Goal: Task Accomplishment & Management: Use online tool/utility

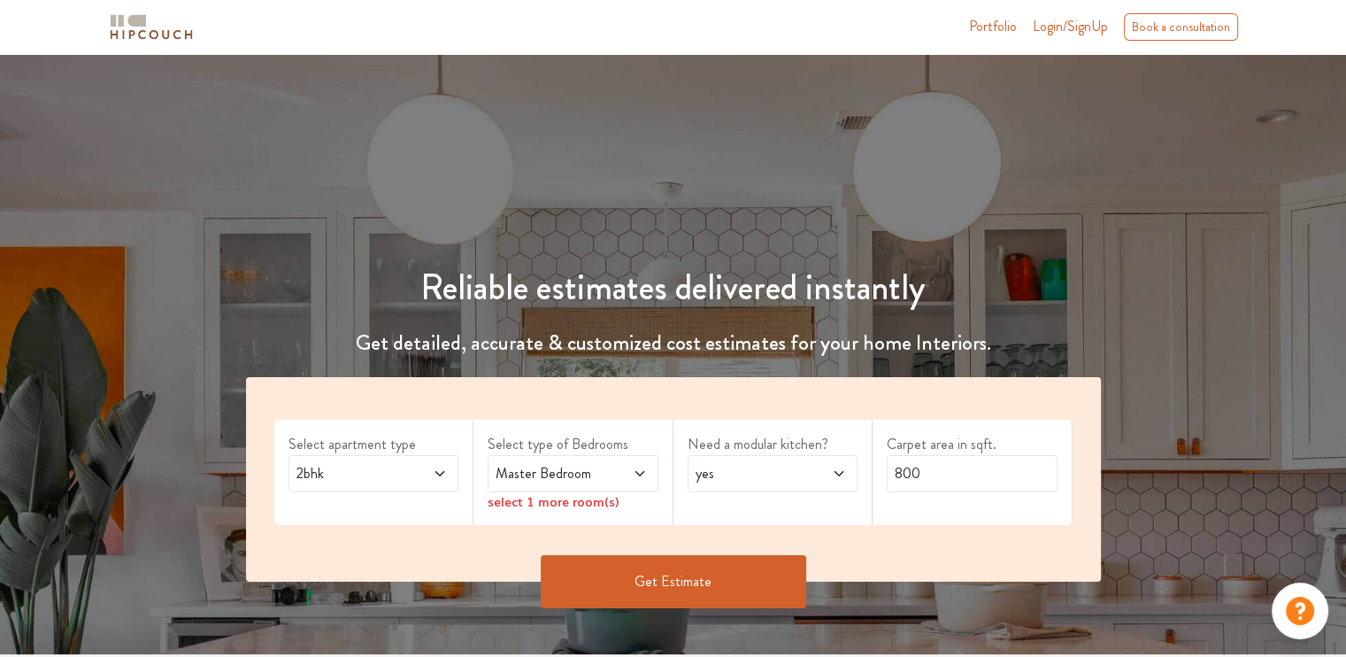
click at [375, 474] on span "2bhk" at bounding box center [351, 473] width 116 height 21
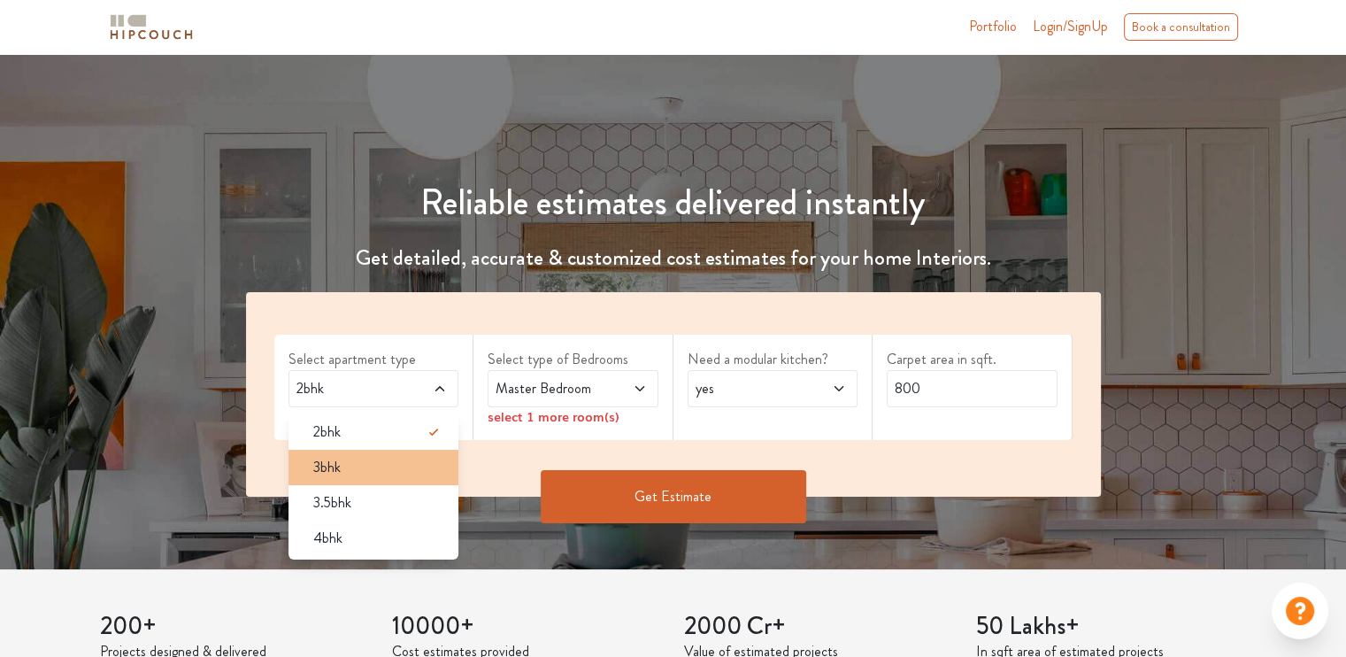
scroll to position [88, 0]
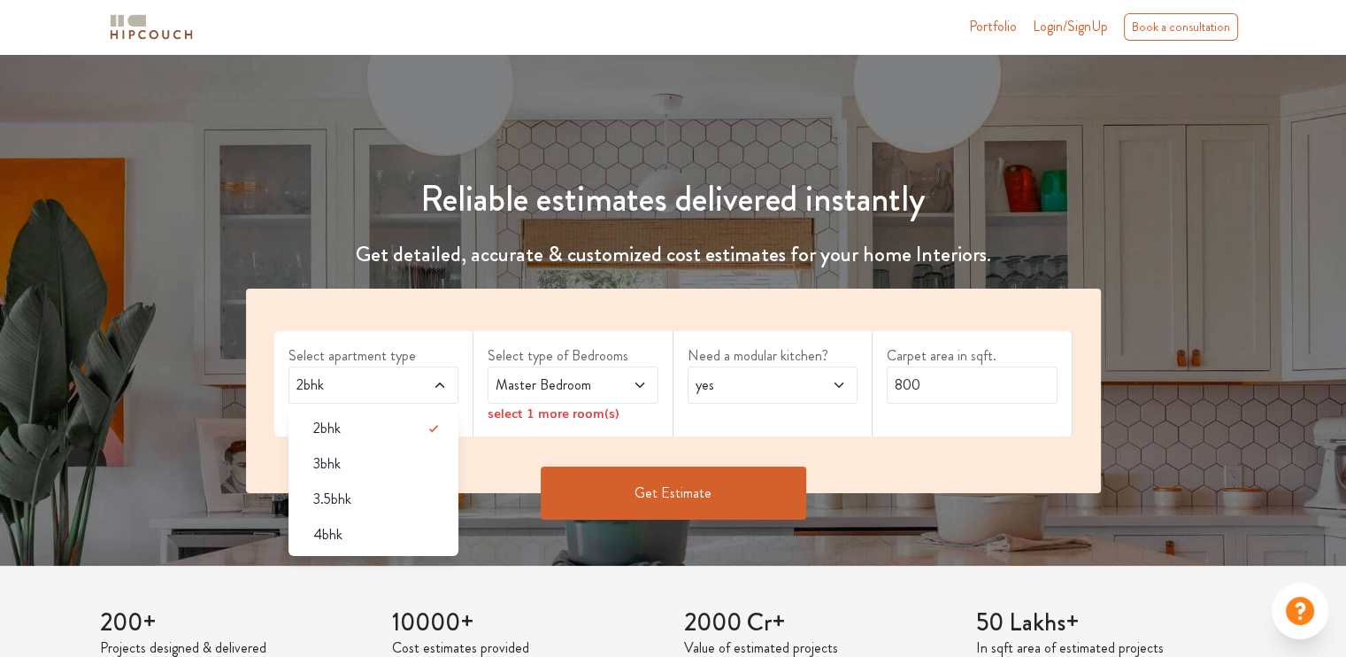
click at [365, 521] on li "4bhk" at bounding box center [373, 534] width 171 height 35
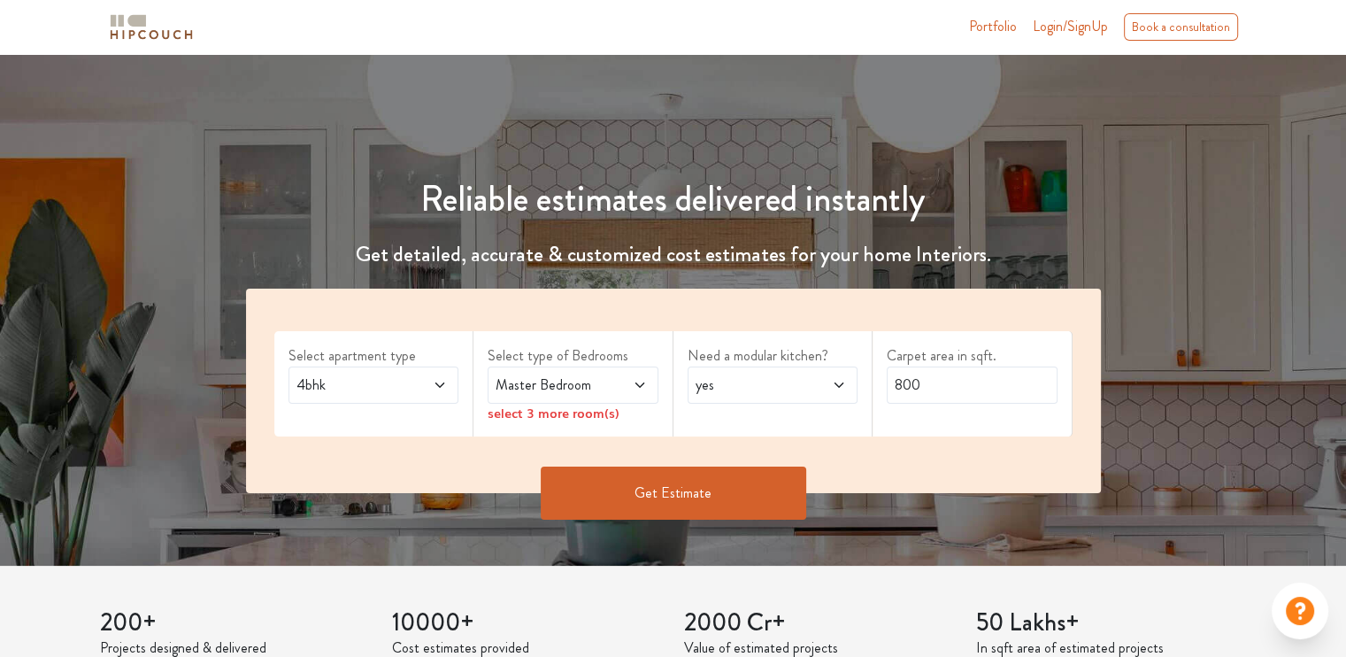
click at [595, 376] on span "Master Bedroom" at bounding box center [550, 384] width 116 height 21
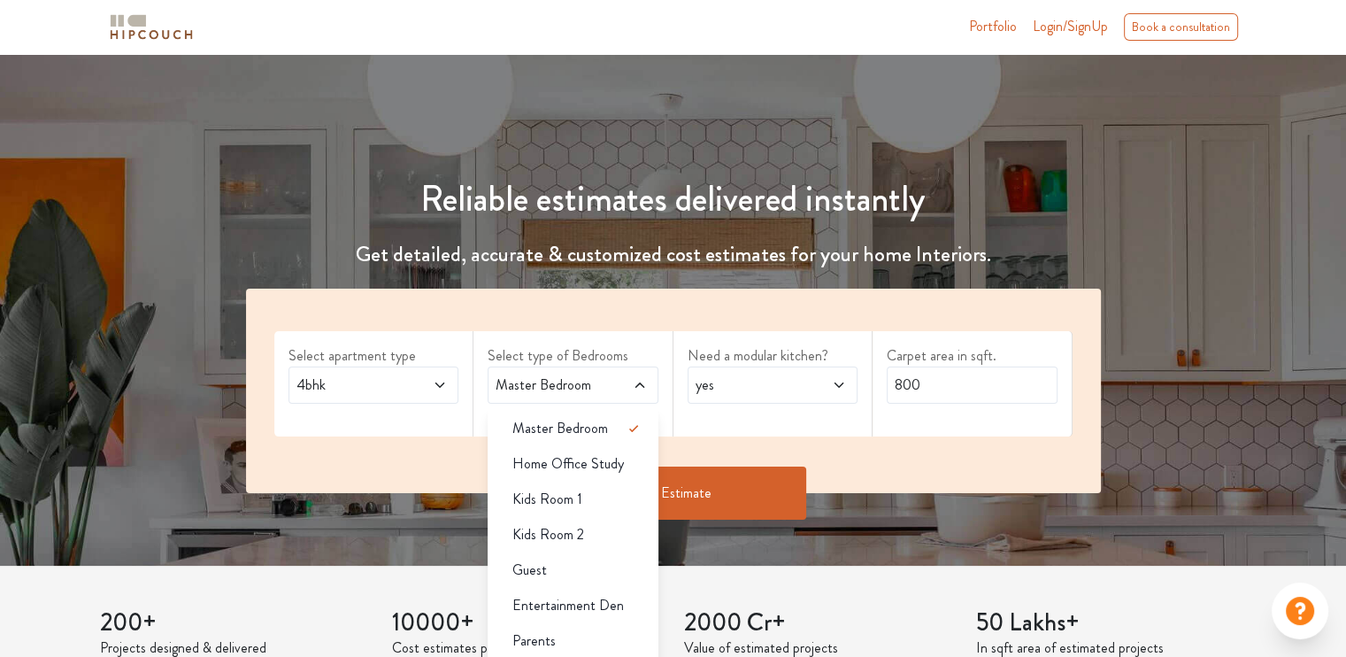
click at [751, 385] on span "yes" at bounding box center [750, 384] width 116 height 21
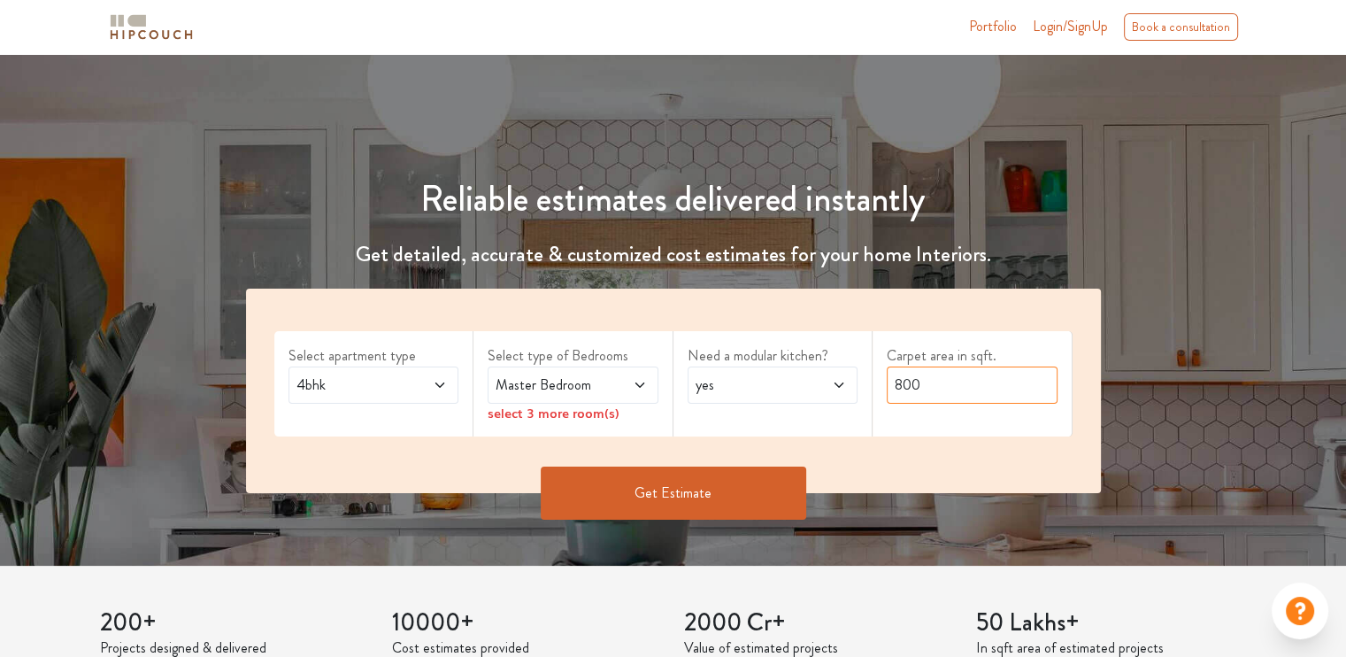
drag, startPoint x: 910, startPoint y: 374, endPoint x: 920, endPoint y: 376, distance: 10.8
click at [911, 374] on input "800" at bounding box center [972, 384] width 171 height 37
click at [931, 378] on input "800" at bounding box center [972, 384] width 171 height 37
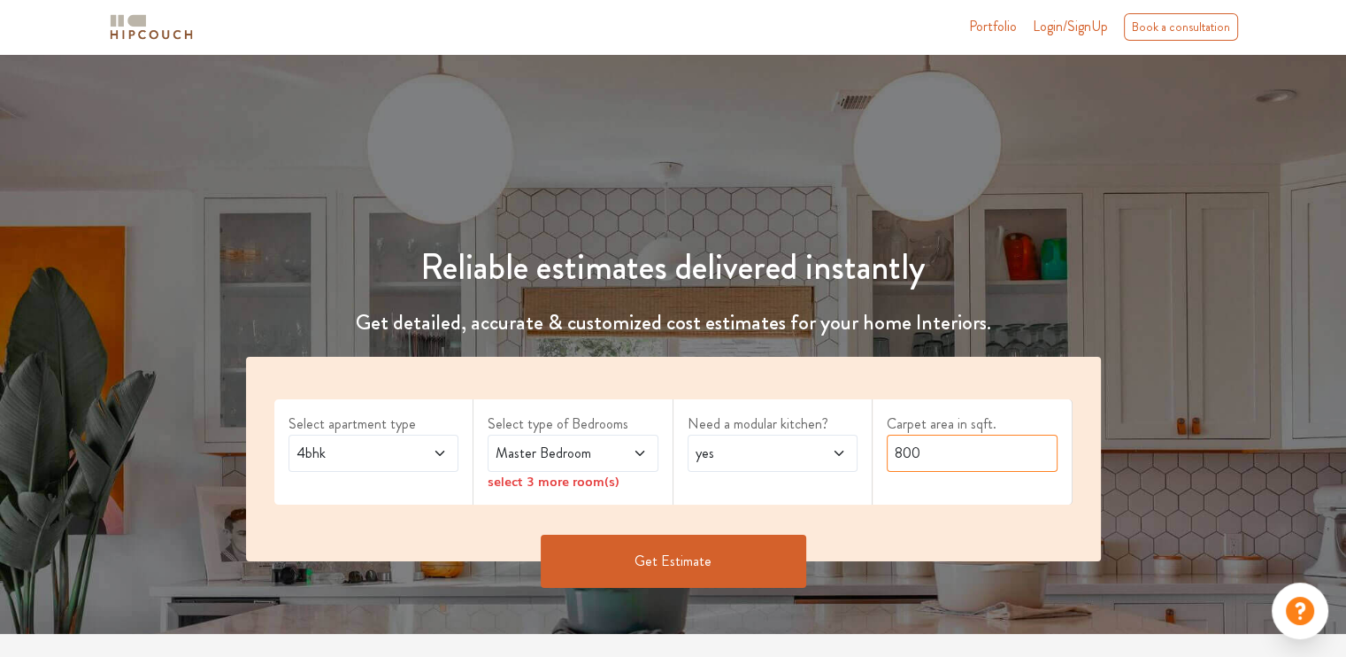
scroll to position [0, 0]
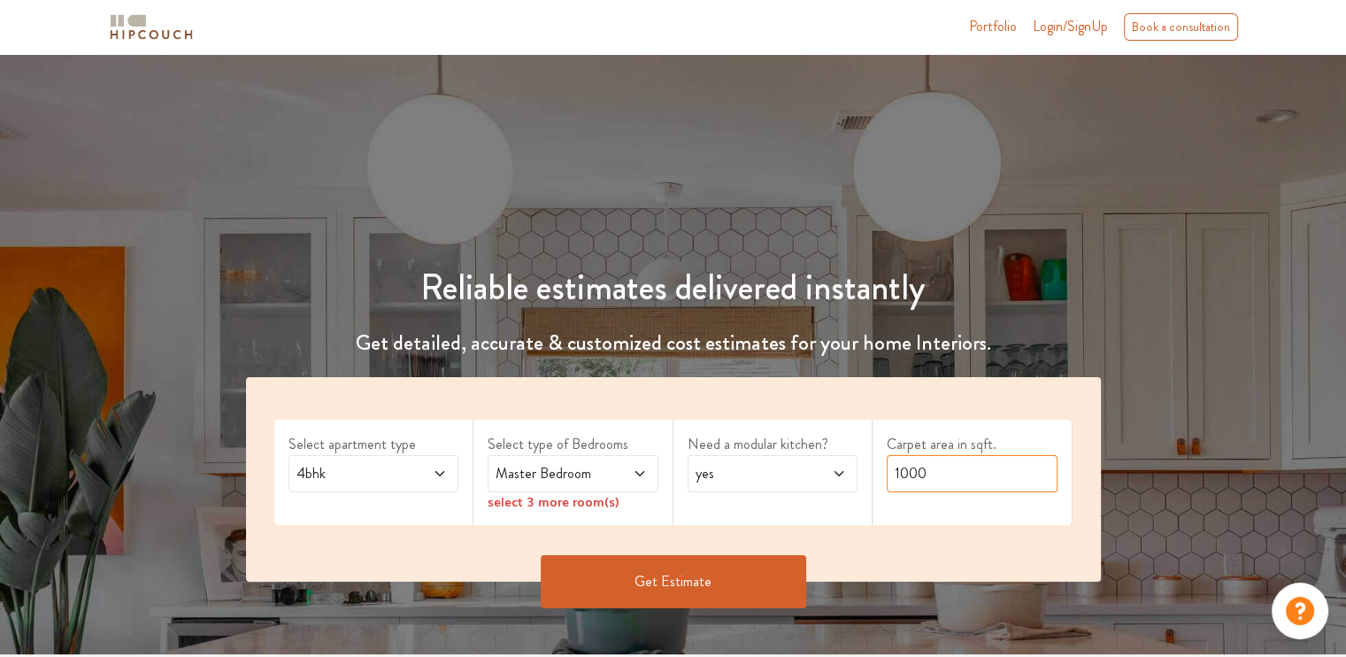
type input "1000"
click at [680, 594] on button "Get Estimate" at bounding box center [673, 581] width 265 height 53
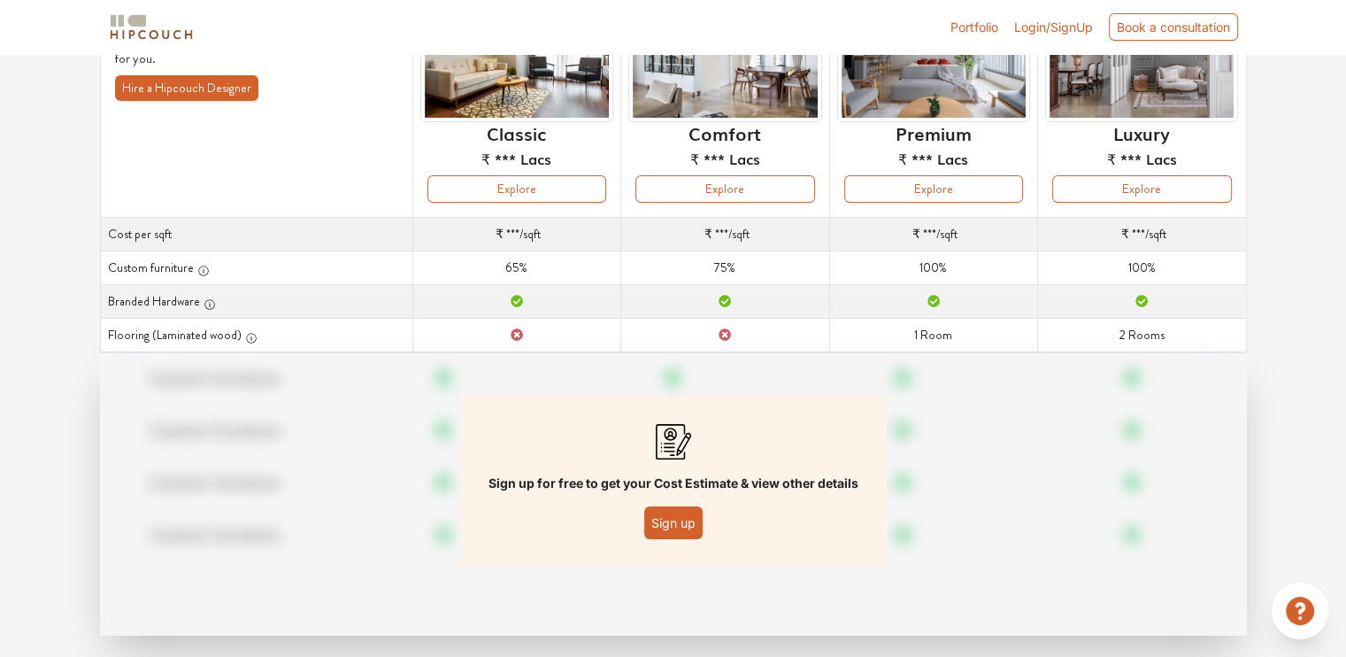
scroll to position [212, 0]
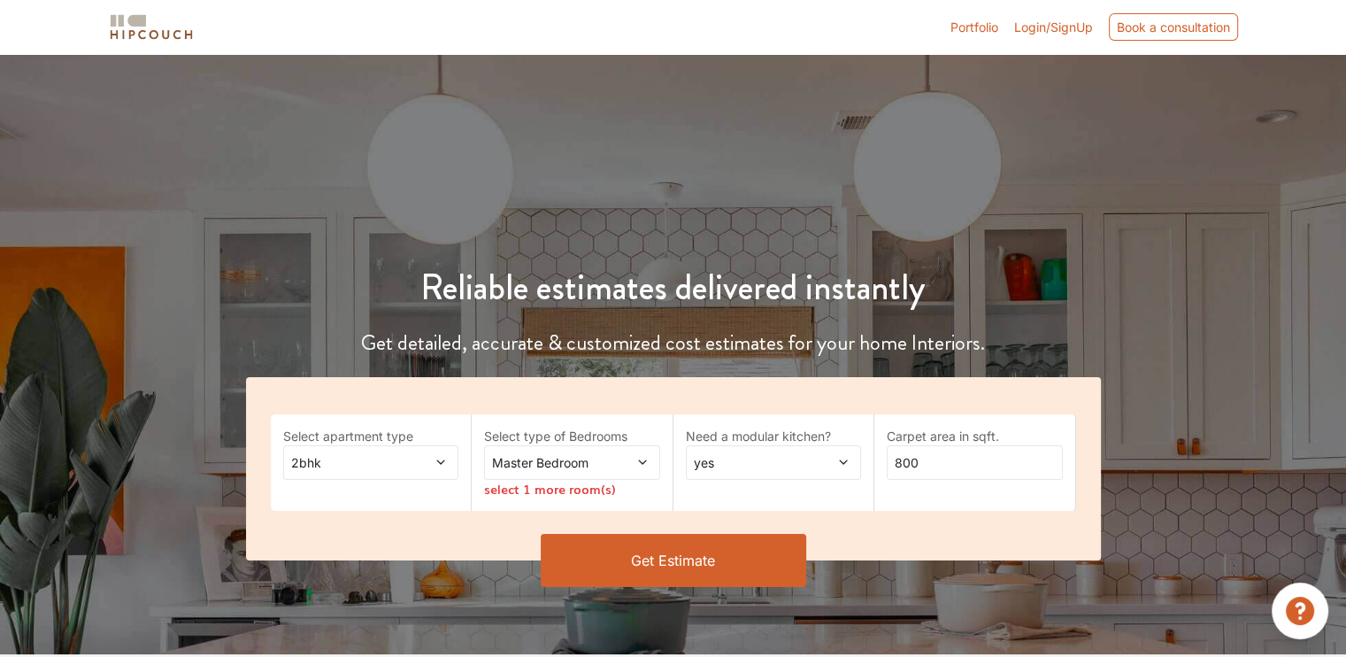
click at [602, 455] on span "Master Bedroom" at bounding box center [547, 462] width 119 height 19
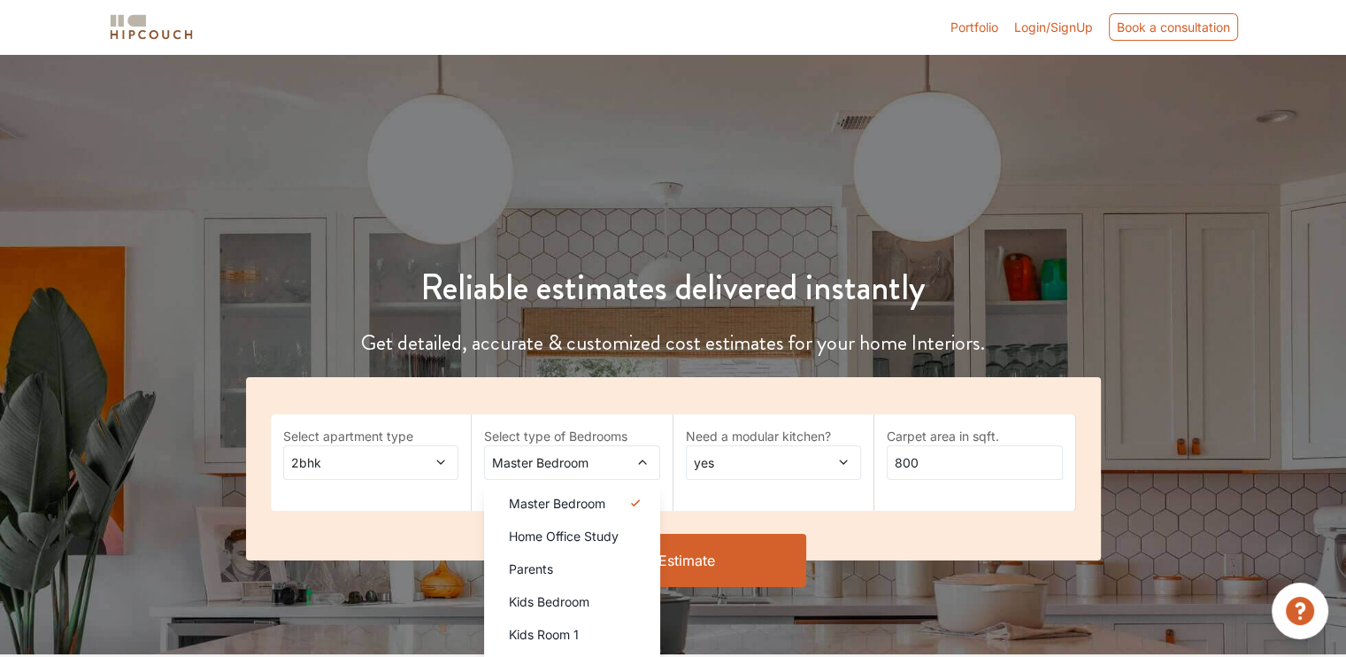
click at [276, 410] on div "Select apartment type 2bhk Select type of Bedrooms Master Bedroom Master Bedroo…" at bounding box center [673, 468] width 855 height 183
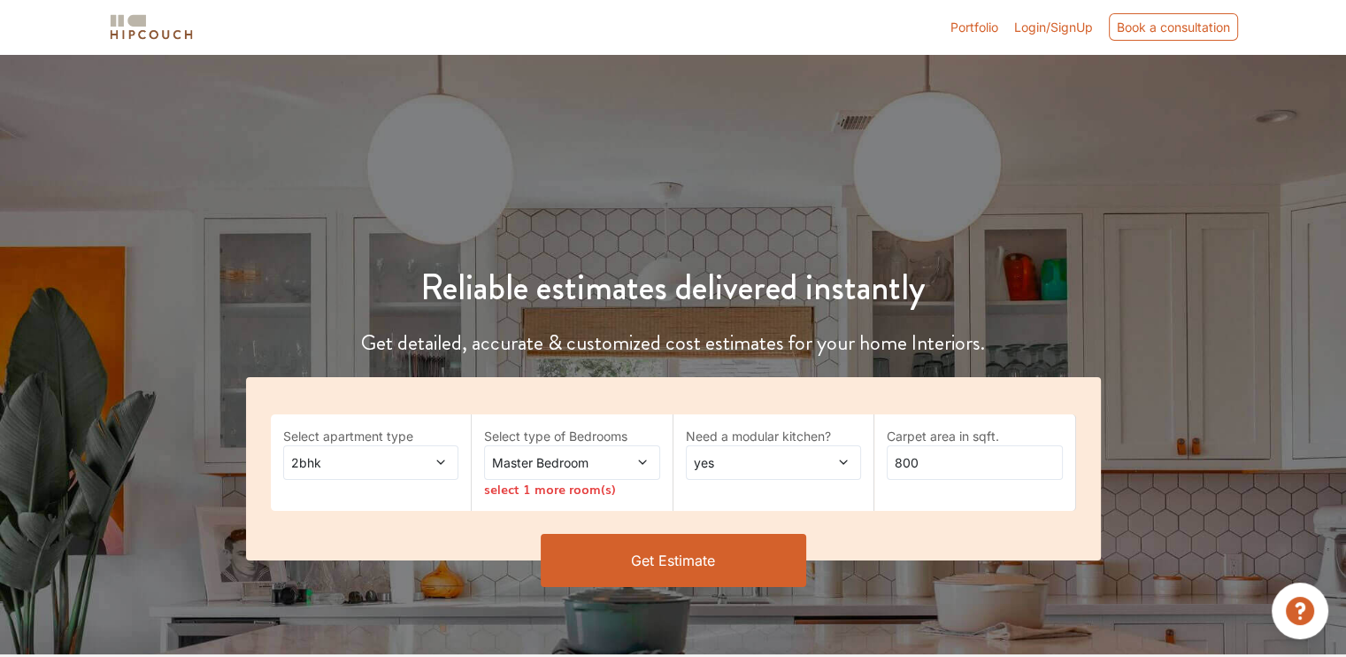
drag, startPoint x: 309, startPoint y: 456, endPoint x: 315, endPoint y: 466, distance: 12.3
click at [311, 456] on span "2bhk" at bounding box center [347, 462] width 119 height 19
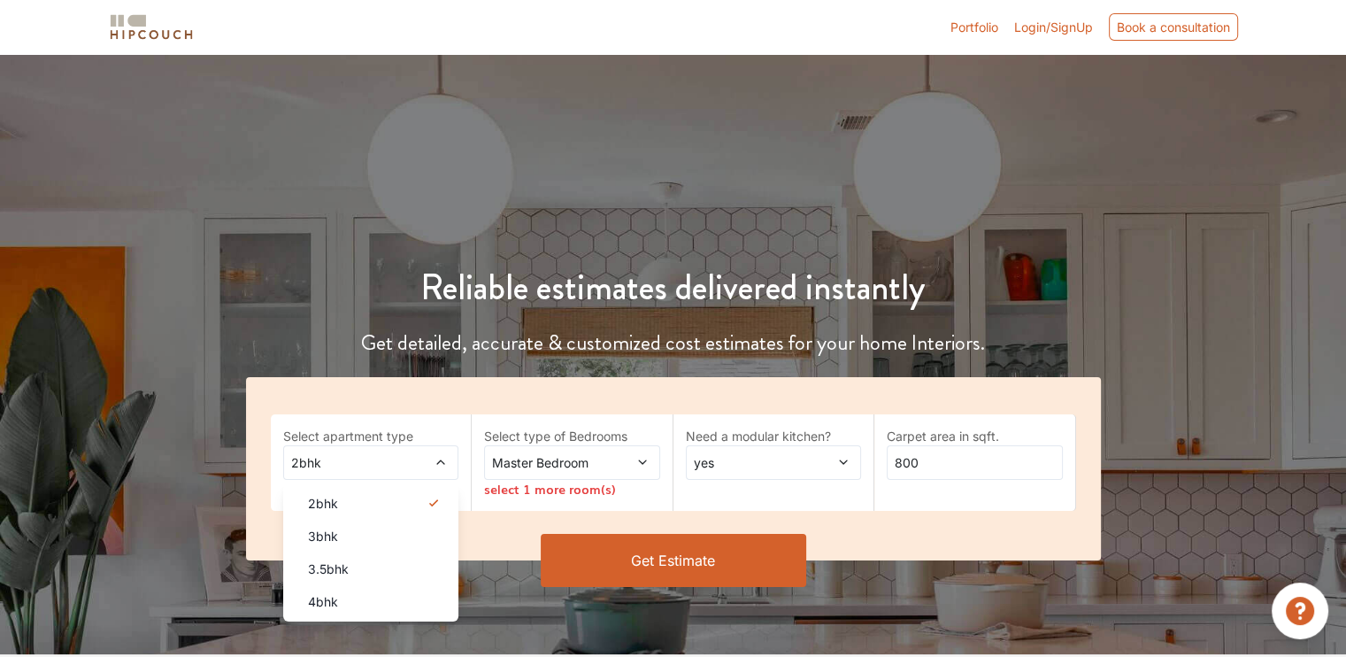
click at [341, 593] on div "4bhk" at bounding box center [376, 601] width 165 height 19
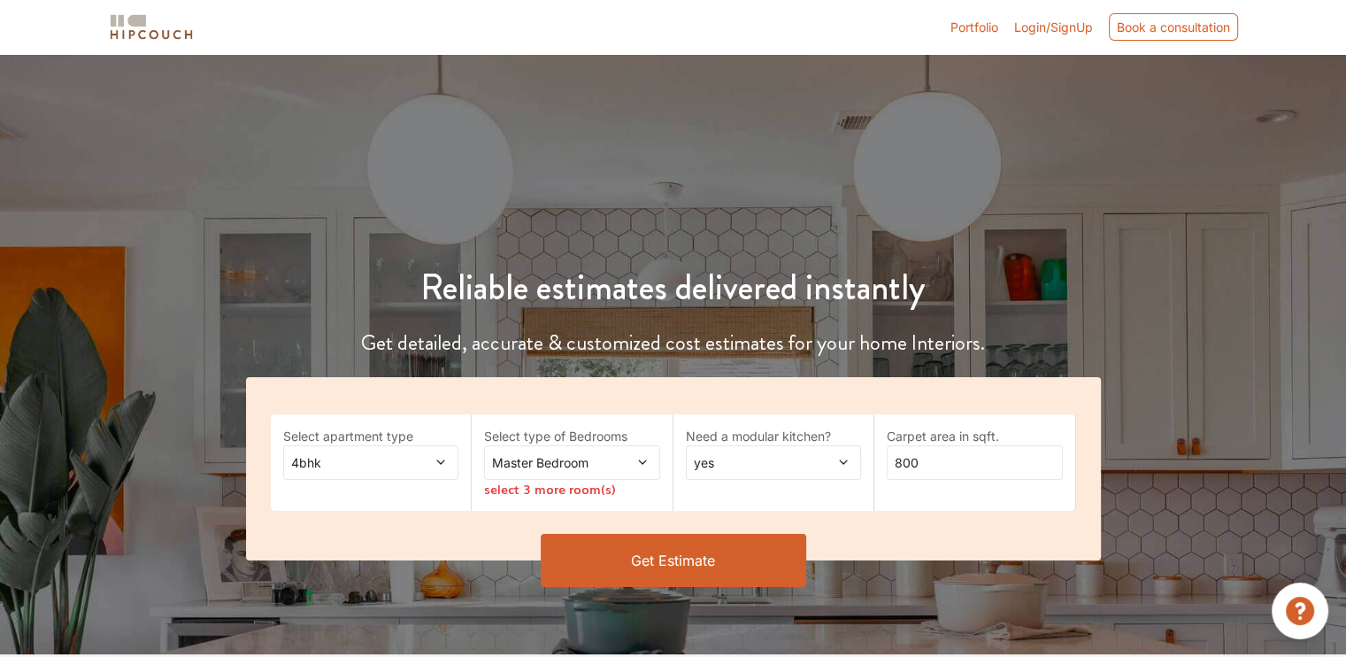
click at [586, 453] on span "Master Bedroom" at bounding box center [547, 462] width 119 height 19
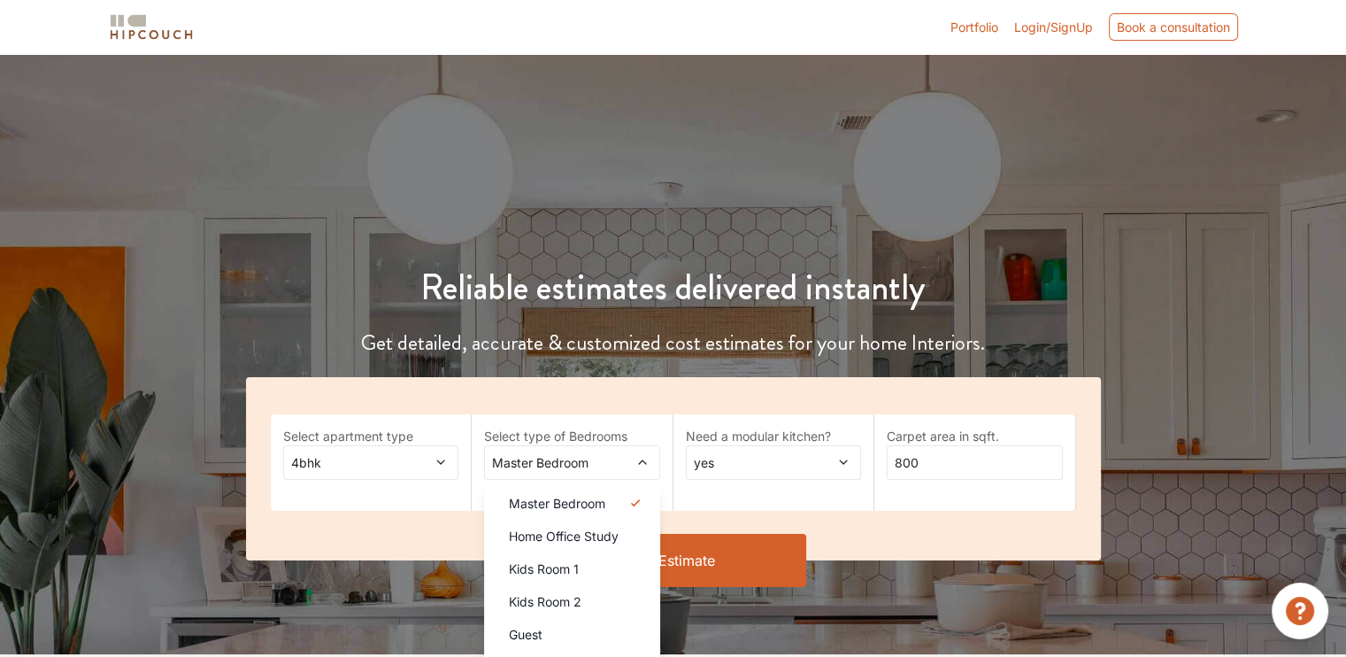
click at [581, 459] on span "Master Bedroom" at bounding box center [547, 462] width 119 height 19
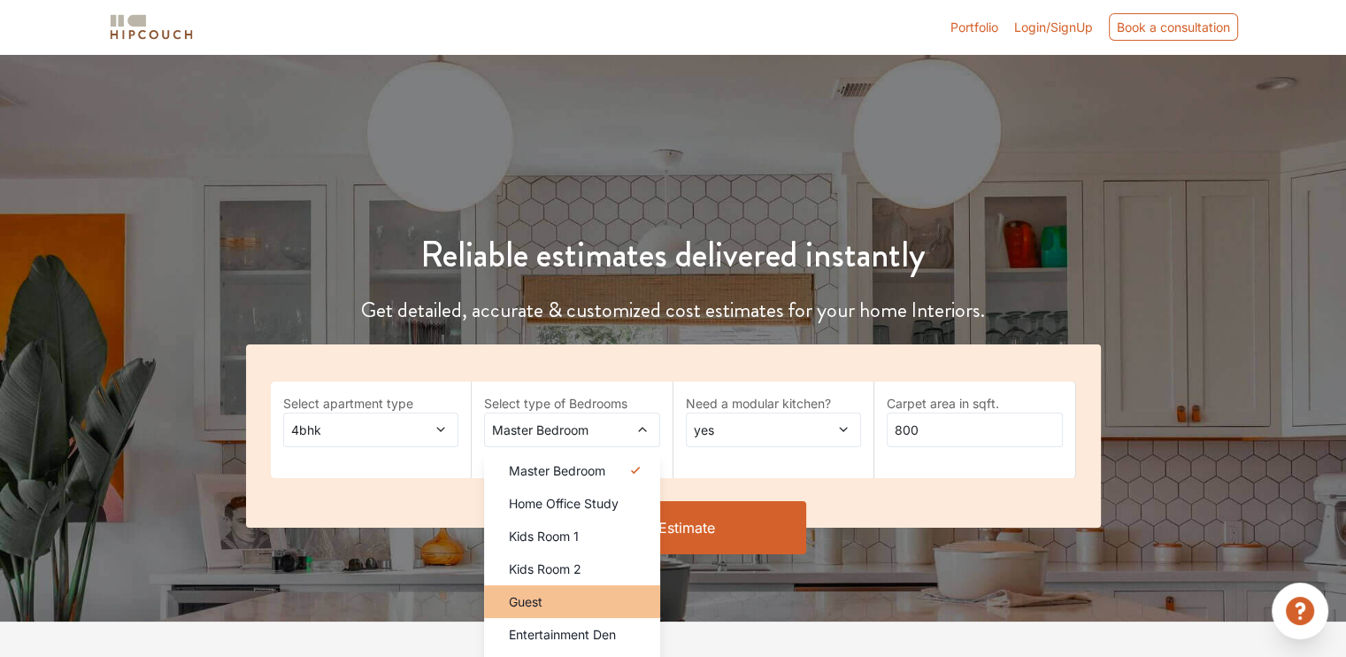
scroll to position [88, 0]
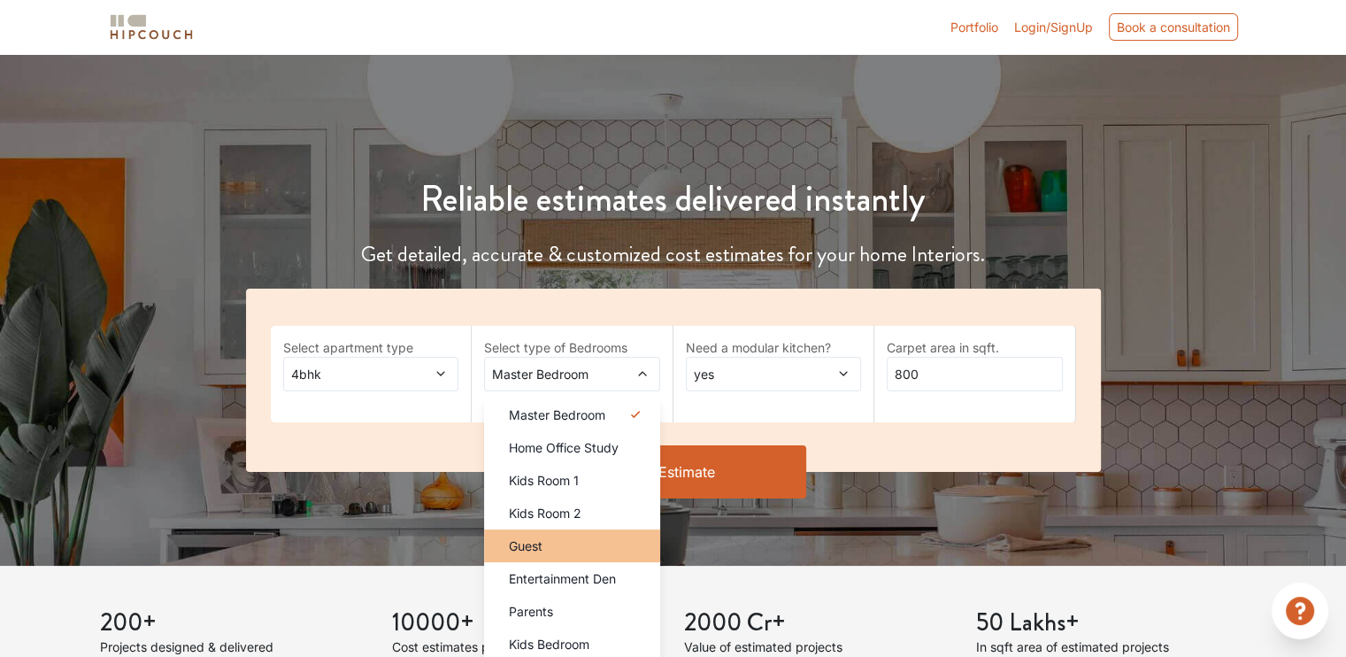
click at [564, 538] on div "Guest" at bounding box center [577, 545] width 165 height 19
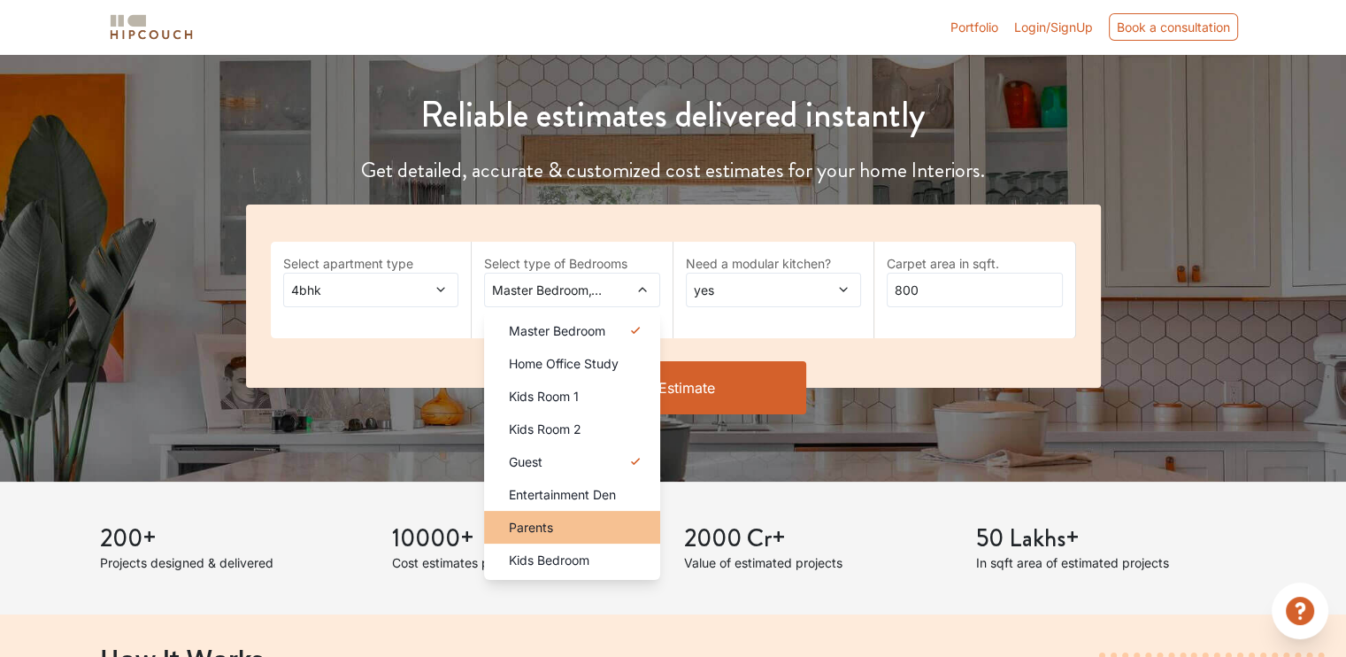
scroll to position [177, 0]
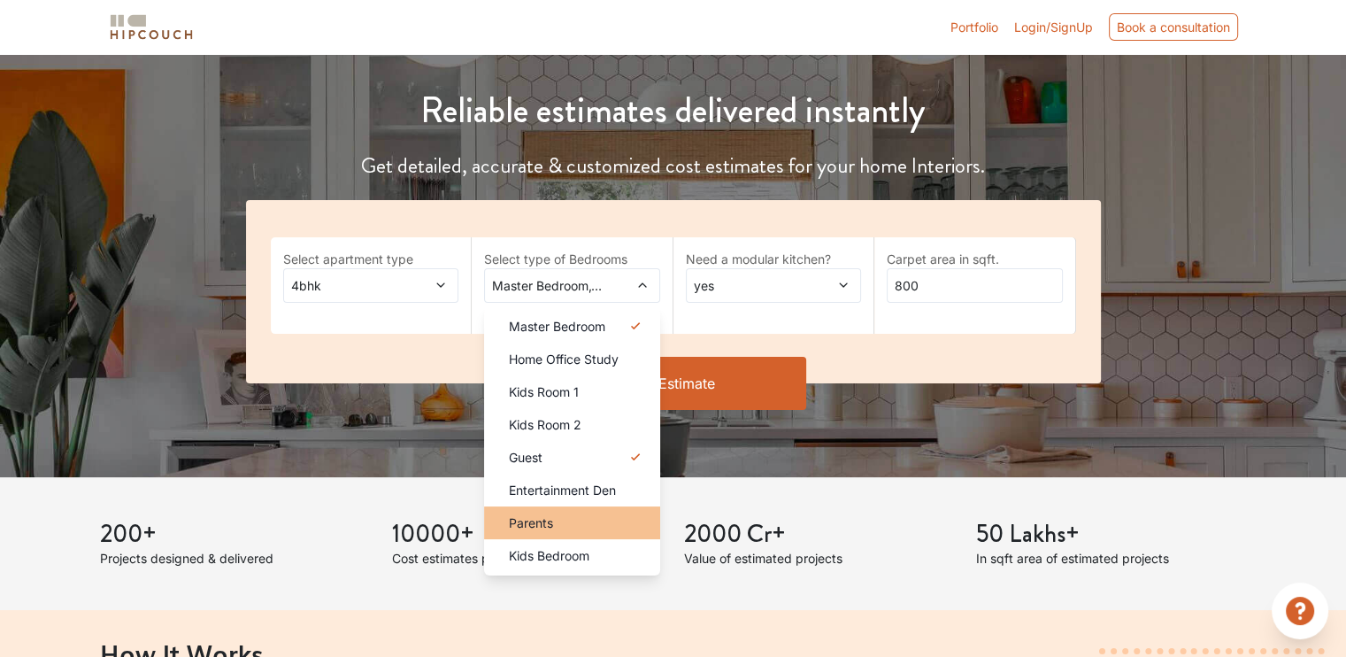
click at [564, 516] on div "Parents" at bounding box center [577, 522] width 165 height 19
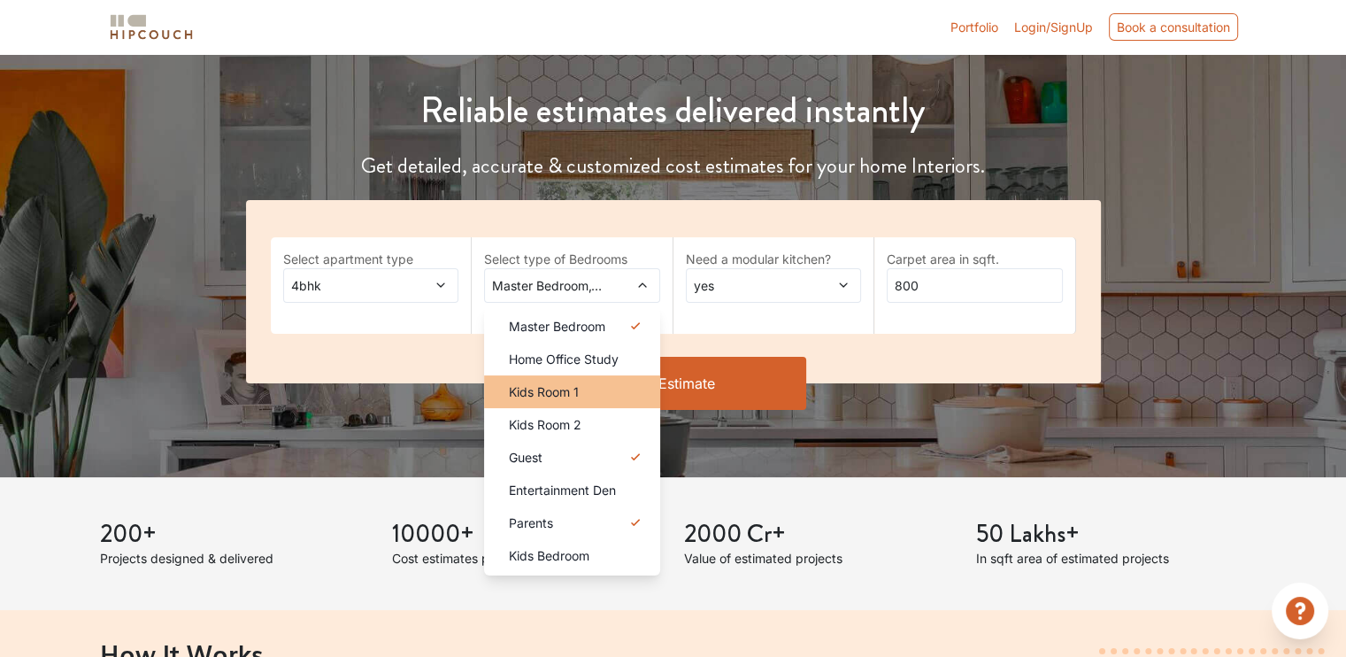
click at [590, 392] on div "Kids Room 1" at bounding box center [577, 391] width 165 height 19
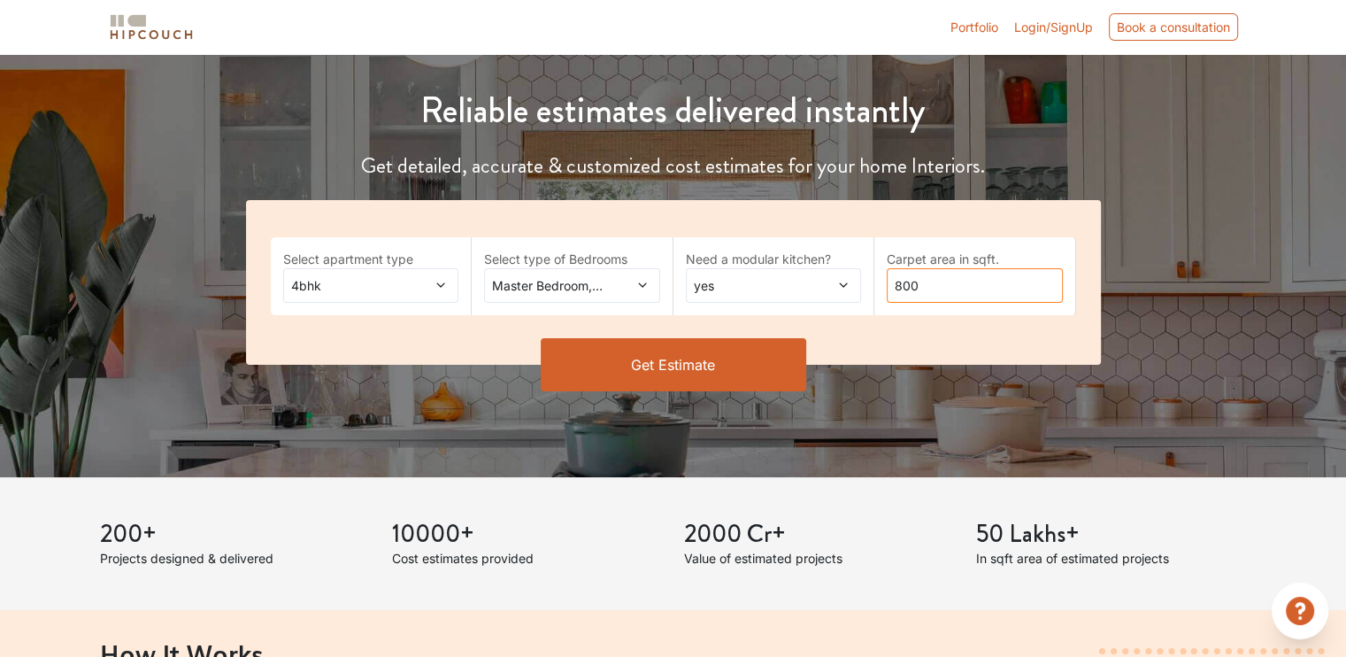
drag, startPoint x: 949, startPoint y: 275, endPoint x: 874, endPoint y: 287, distance: 76.1
click at [874, 287] on div "Carpet area in sqft. 800" at bounding box center [975, 276] width 202 height 78
type input "900"
click at [747, 360] on button "Get Estimate" at bounding box center [673, 364] width 265 height 53
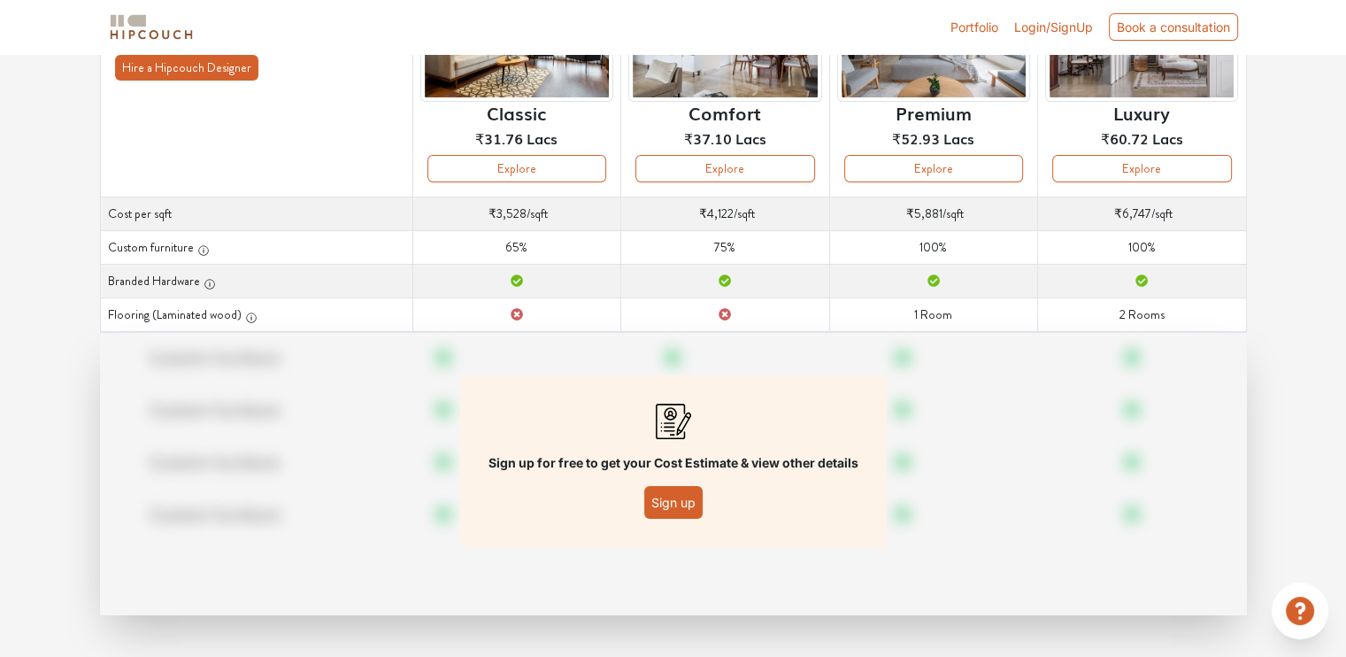
click at [680, 495] on button "Sign up" at bounding box center [673, 502] width 58 height 33
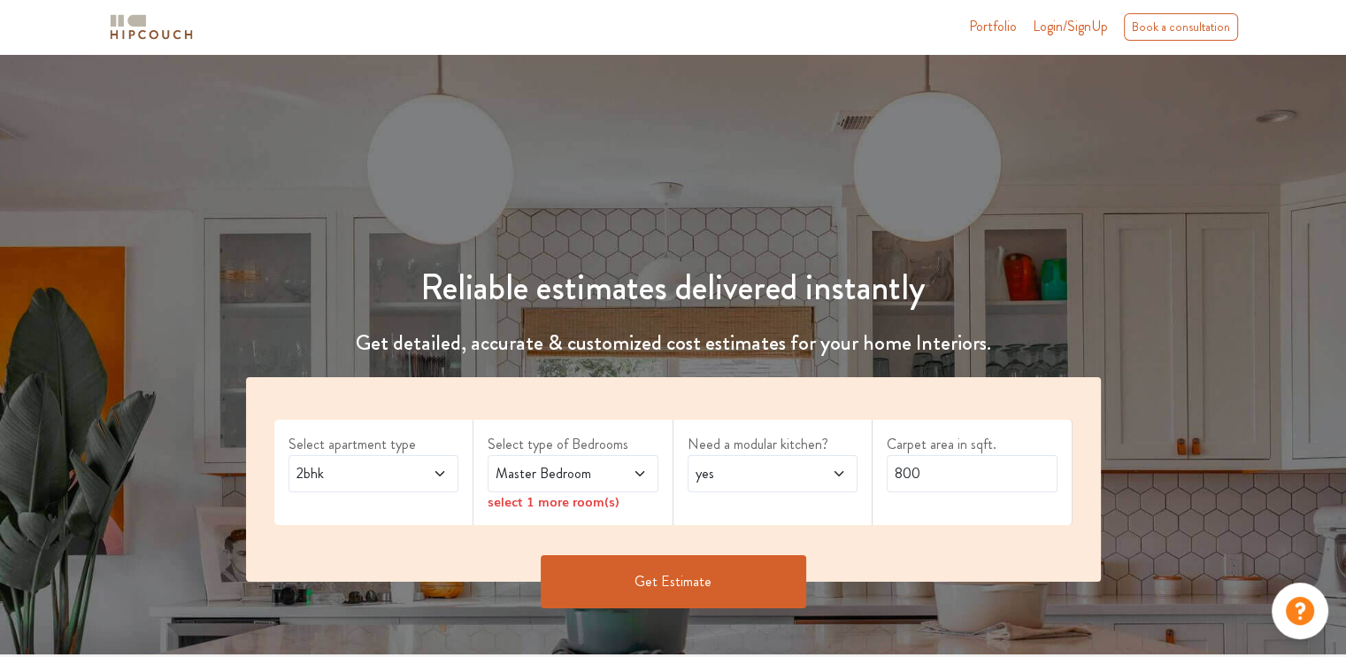
click at [347, 472] on span "2bhk" at bounding box center [351, 473] width 116 height 21
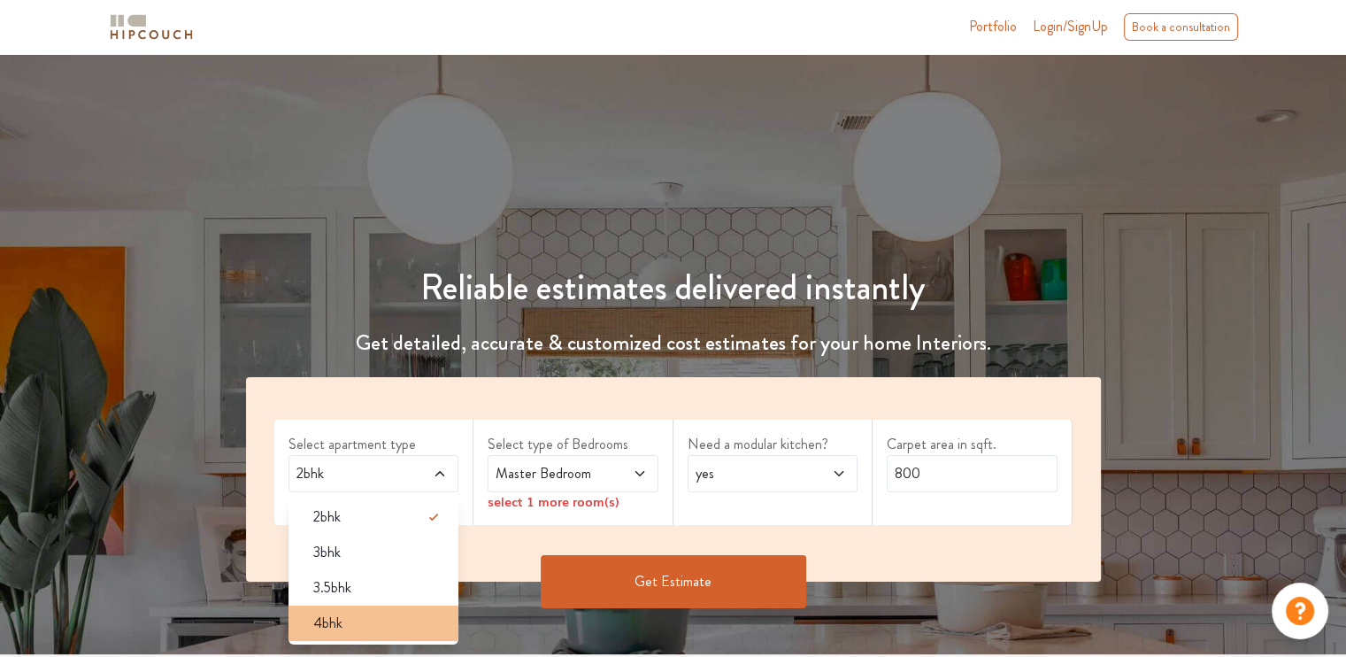
click at [364, 612] on div "4bhk" at bounding box center [379, 622] width 160 height 21
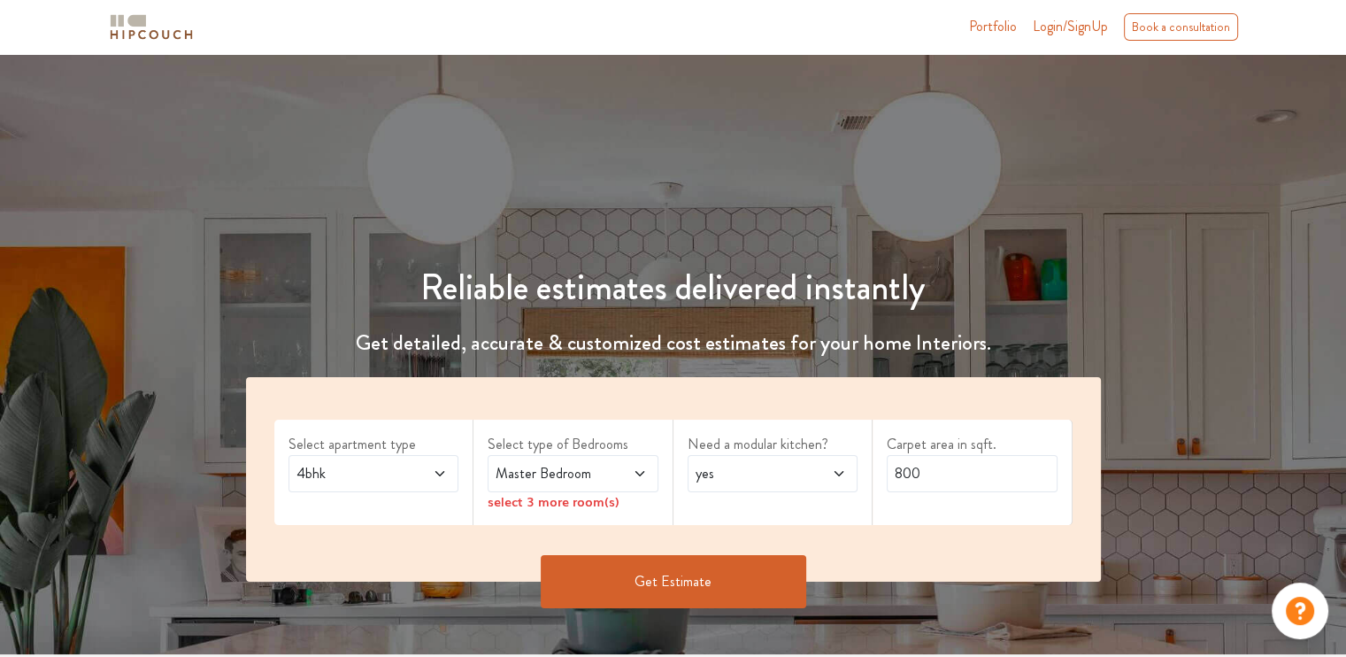
click at [598, 473] on span "Master Bedroom" at bounding box center [550, 473] width 116 height 21
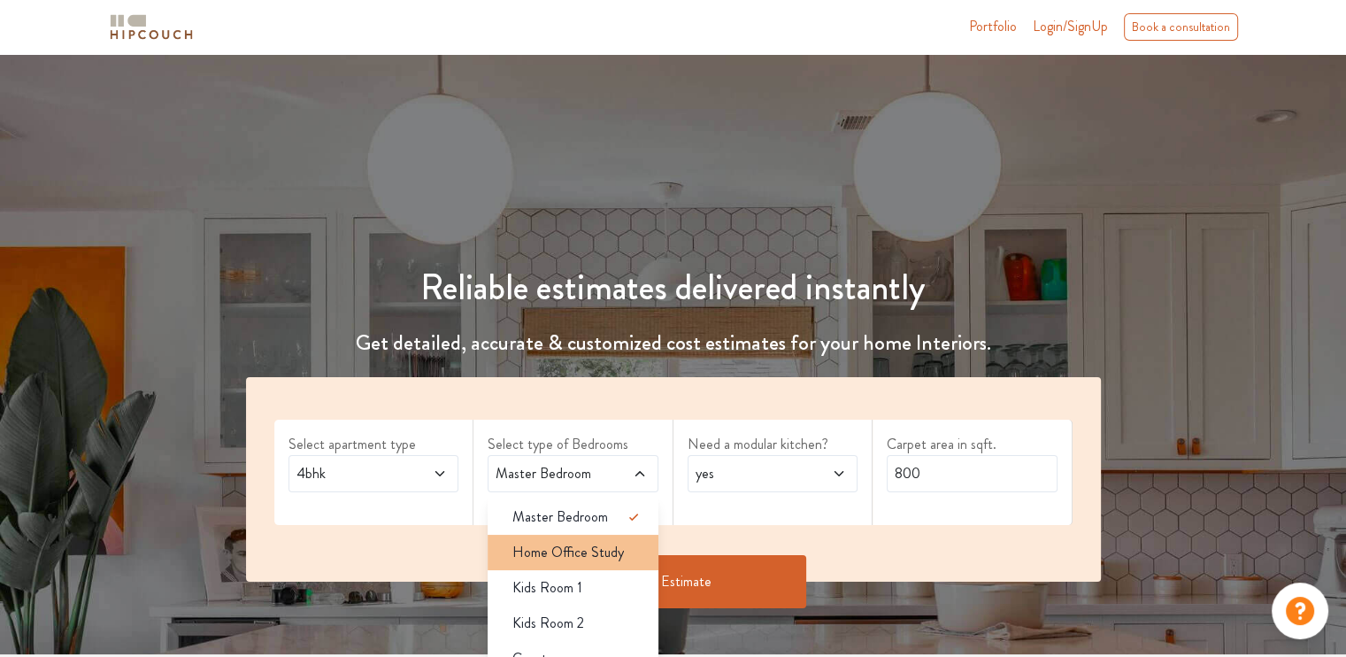
click at [589, 536] on li "Home Office Study" at bounding box center [573, 551] width 171 height 35
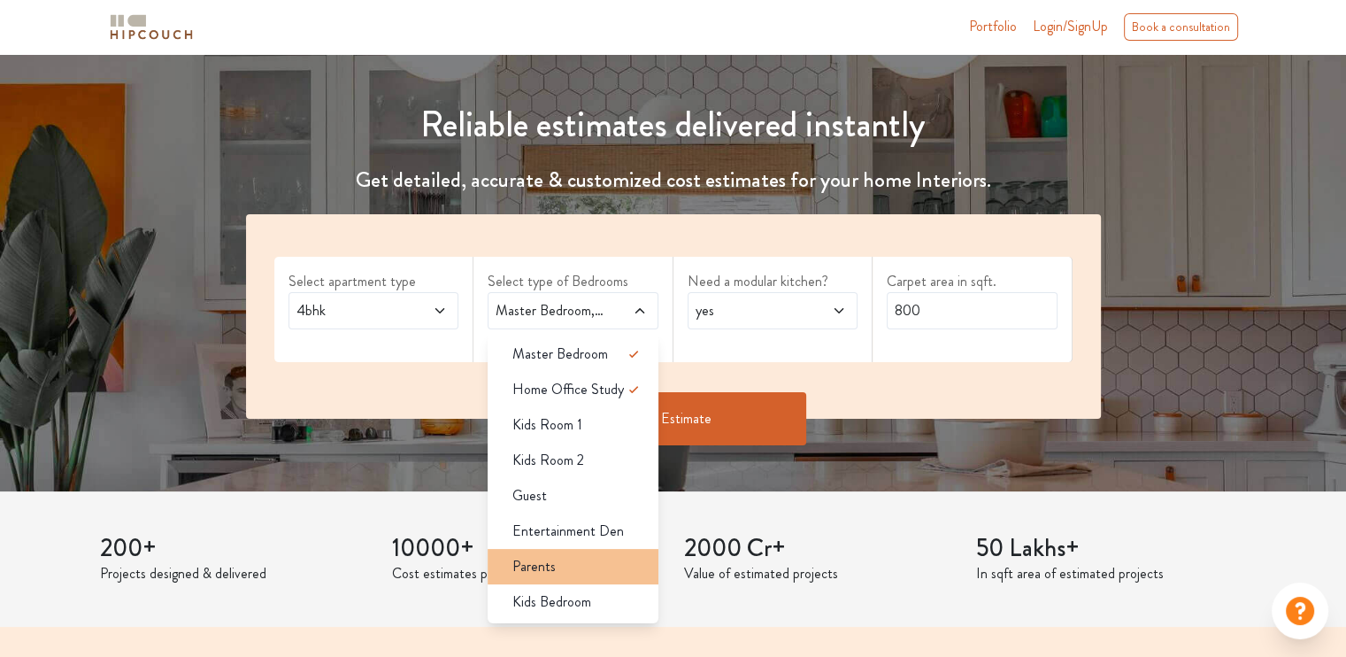
scroll to position [177, 0]
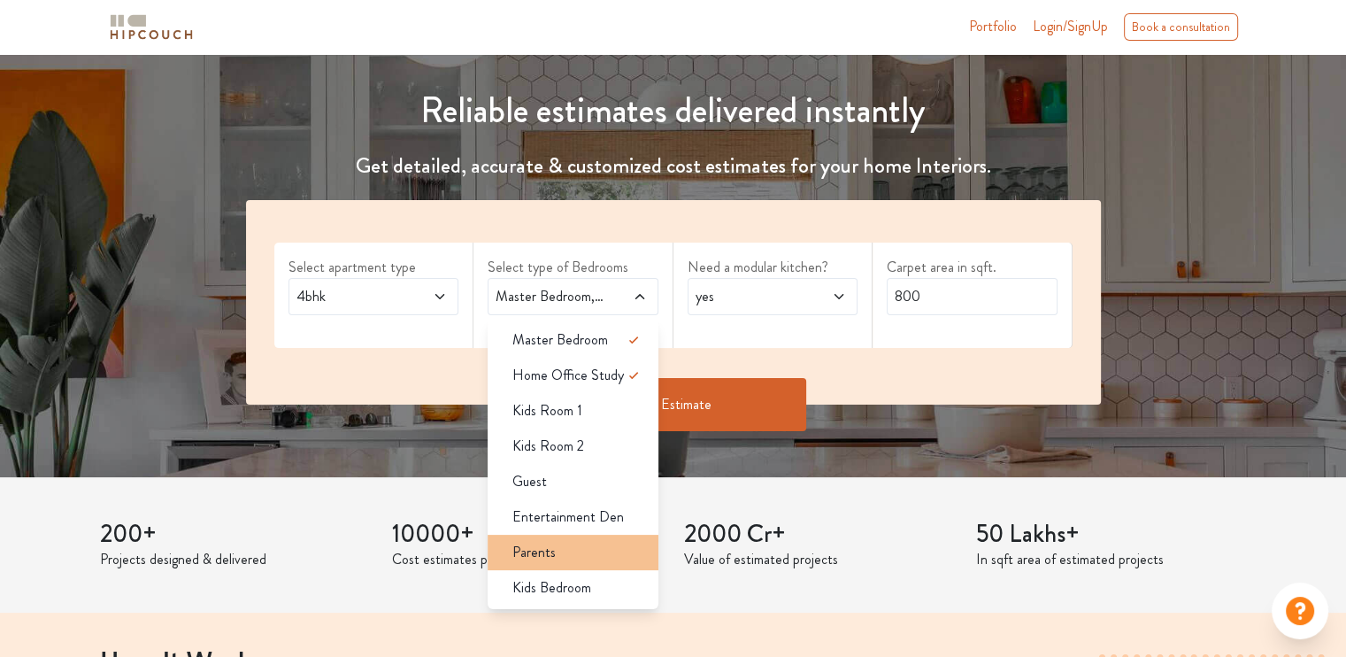
click at [552, 550] on span "Parents" at bounding box center [533, 552] width 43 height 21
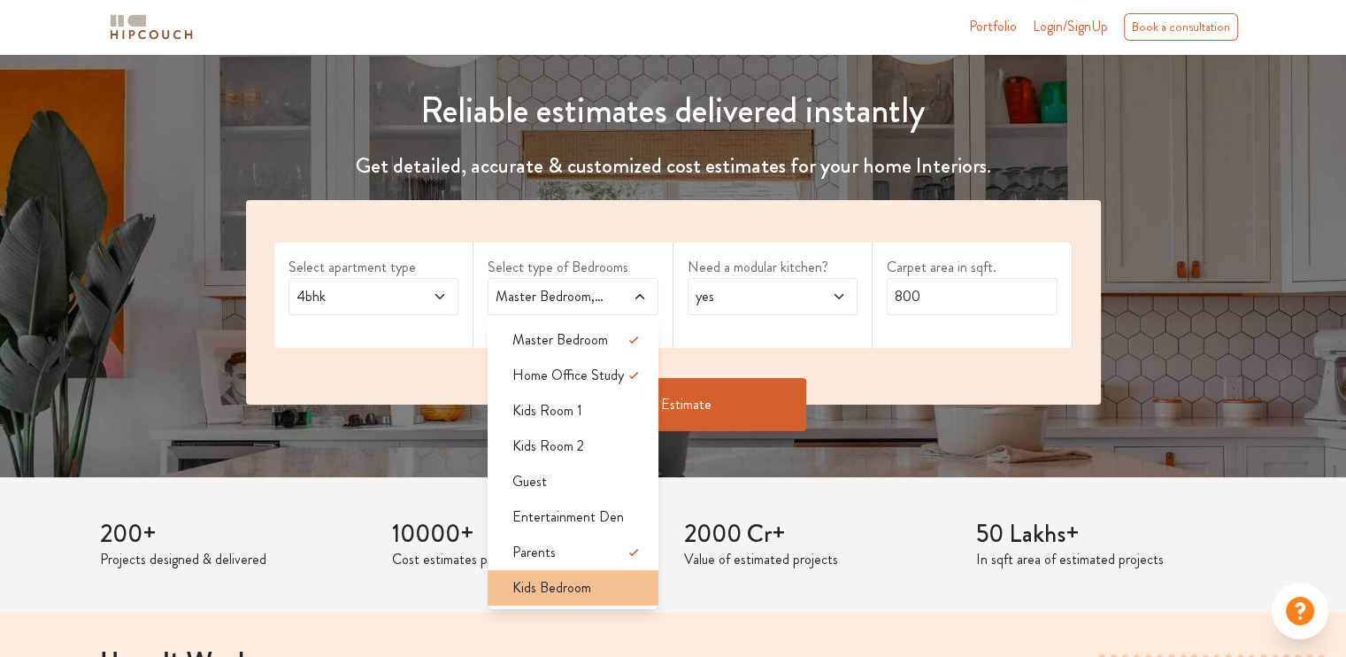
click at [556, 578] on span "Kids Bedroom" at bounding box center [551, 587] width 79 height 21
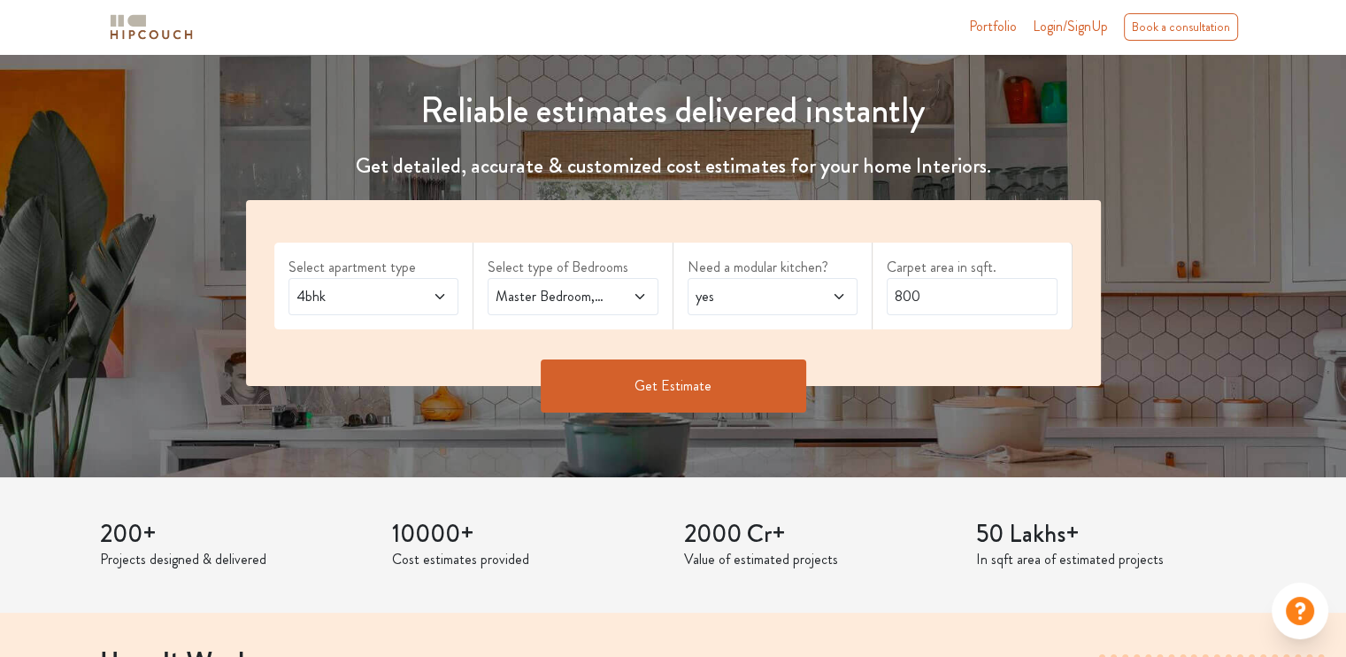
click at [758, 290] on span "yes" at bounding box center [750, 296] width 116 height 21
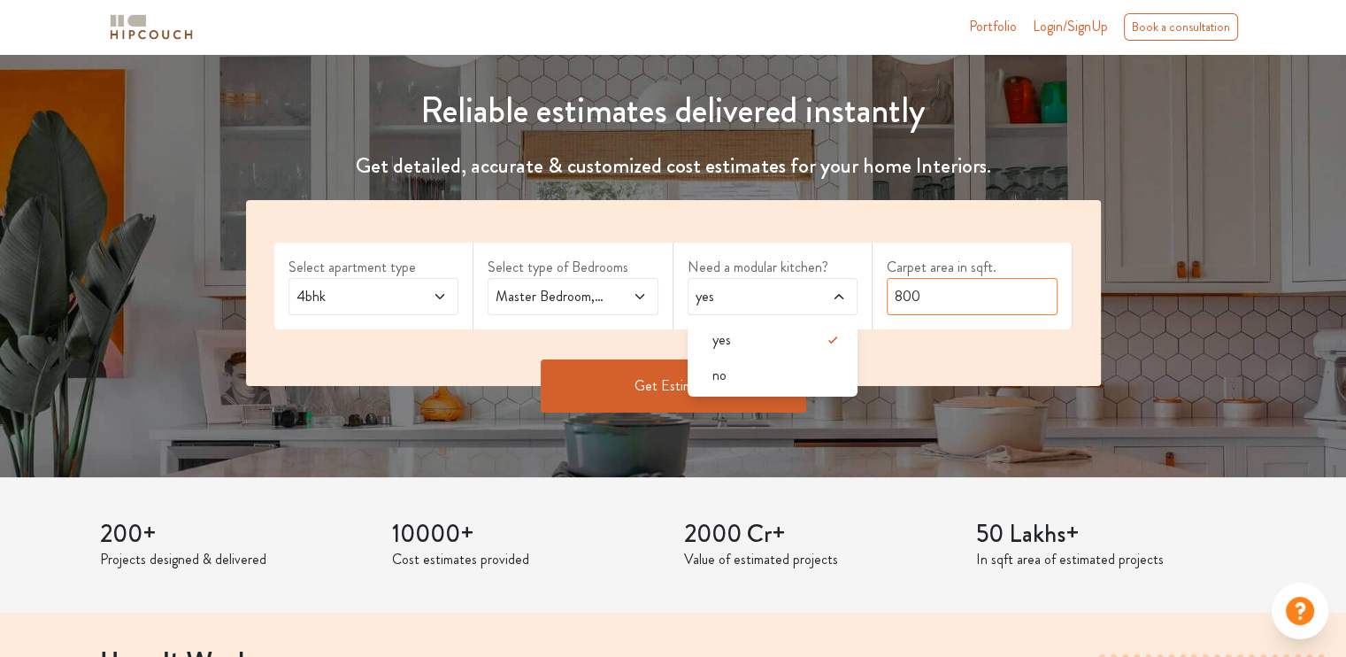
click at [980, 290] on input "800" at bounding box center [972, 296] width 171 height 37
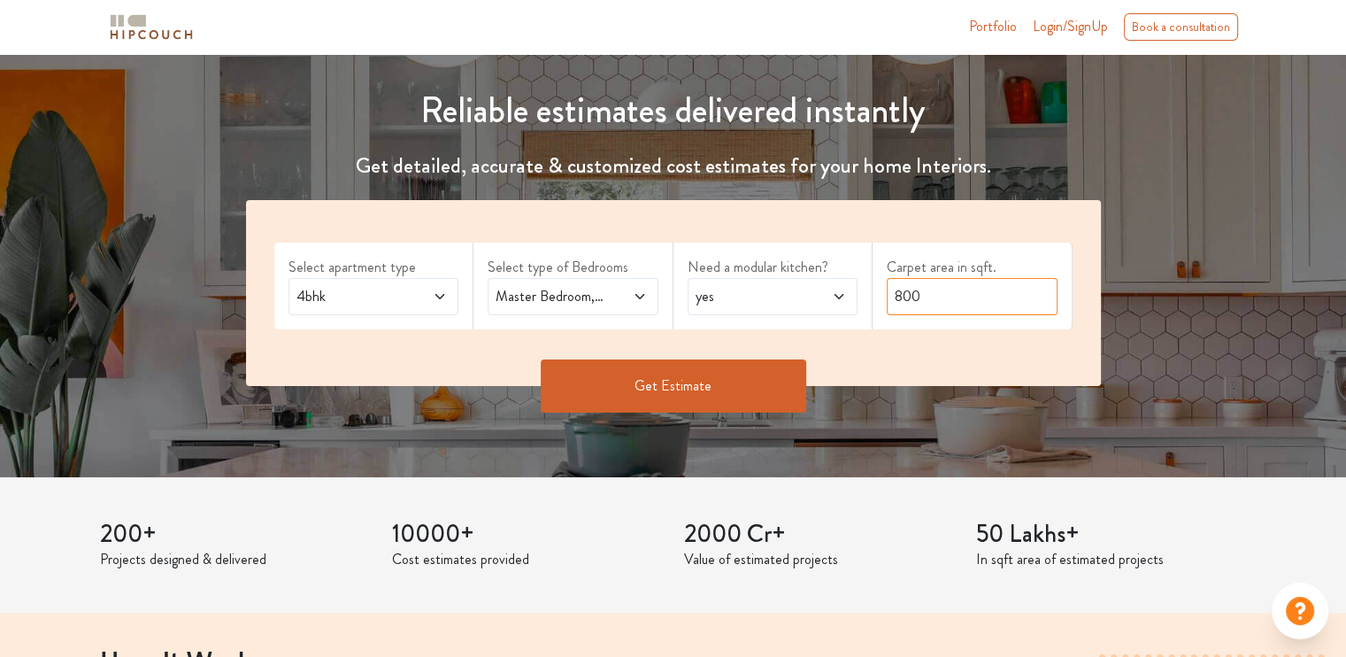
drag, startPoint x: 901, startPoint y: 294, endPoint x: 795, endPoint y: 303, distance: 105.7
click at [795, 303] on div "Select apartment type 4bhk Select type of Bedrooms Master Bedroom,Home Office S…" at bounding box center [673, 293] width 855 height 186
type input "900"
click at [648, 388] on button "Get Estimate" at bounding box center [673, 385] width 265 height 53
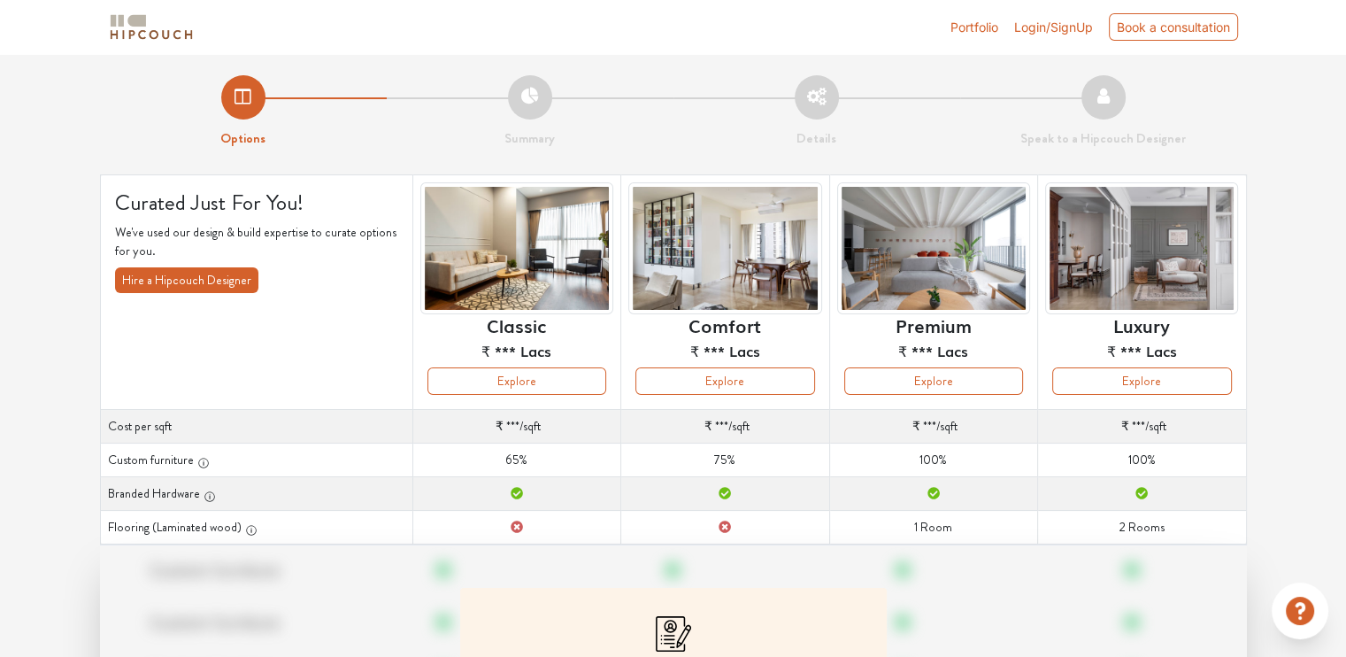
click at [1044, 24] on span "Login/SignUp" at bounding box center [1053, 26] width 79 height 15
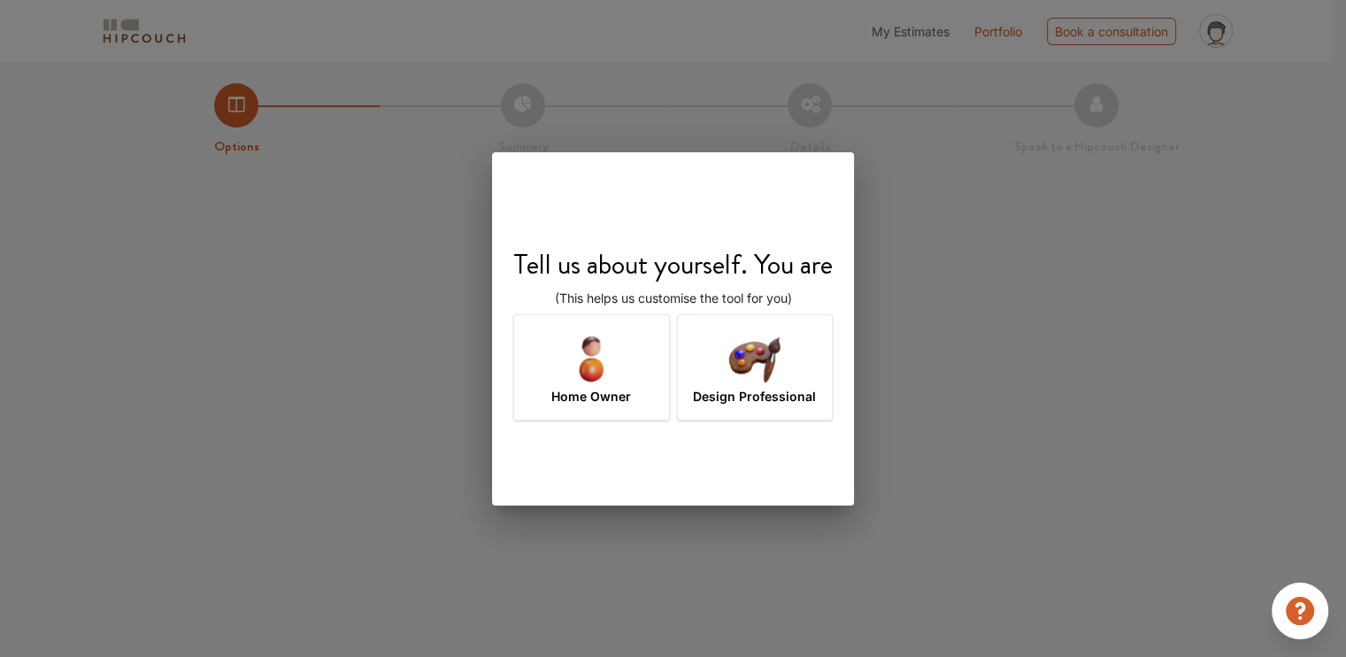
click at [728, 360] on img at bounding box center [755, 358] width 58 height 58
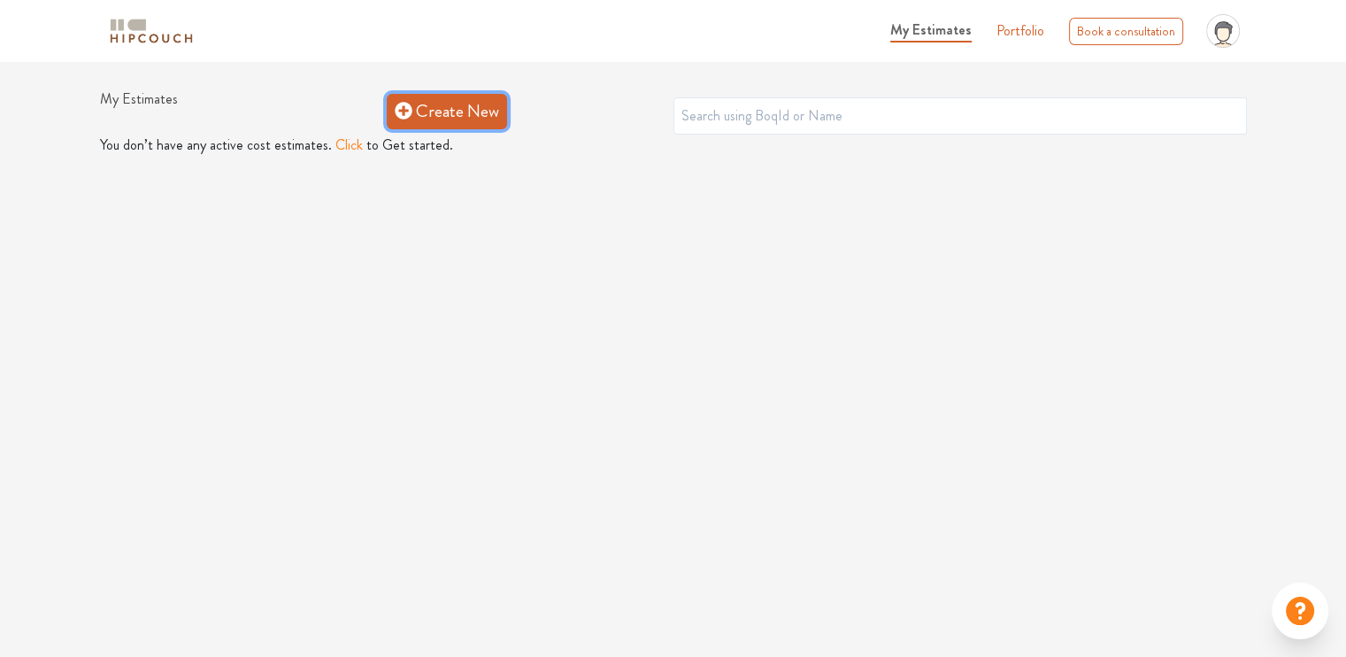
click at [421, 107] on link "Create New" at bounding box center [447, 111] width 120 height 35
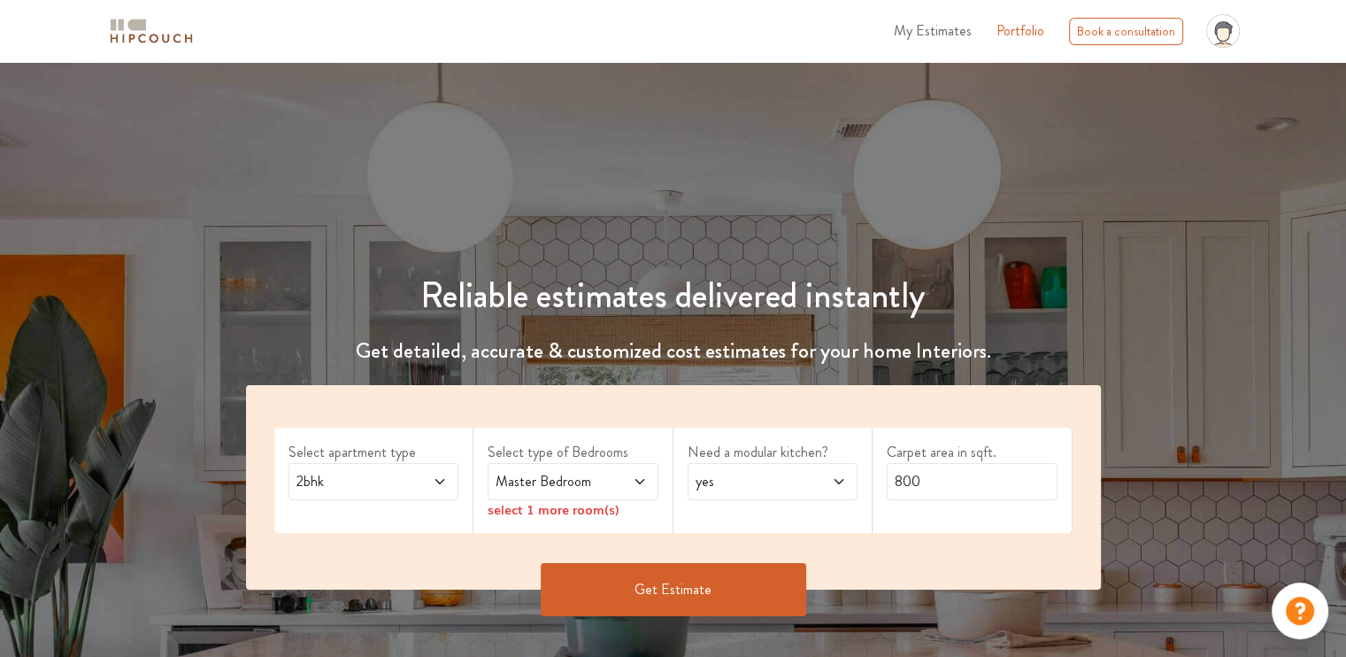
click at [357, 474] on span "2bhk" at bounding box center [351, 481] width 116 height 21
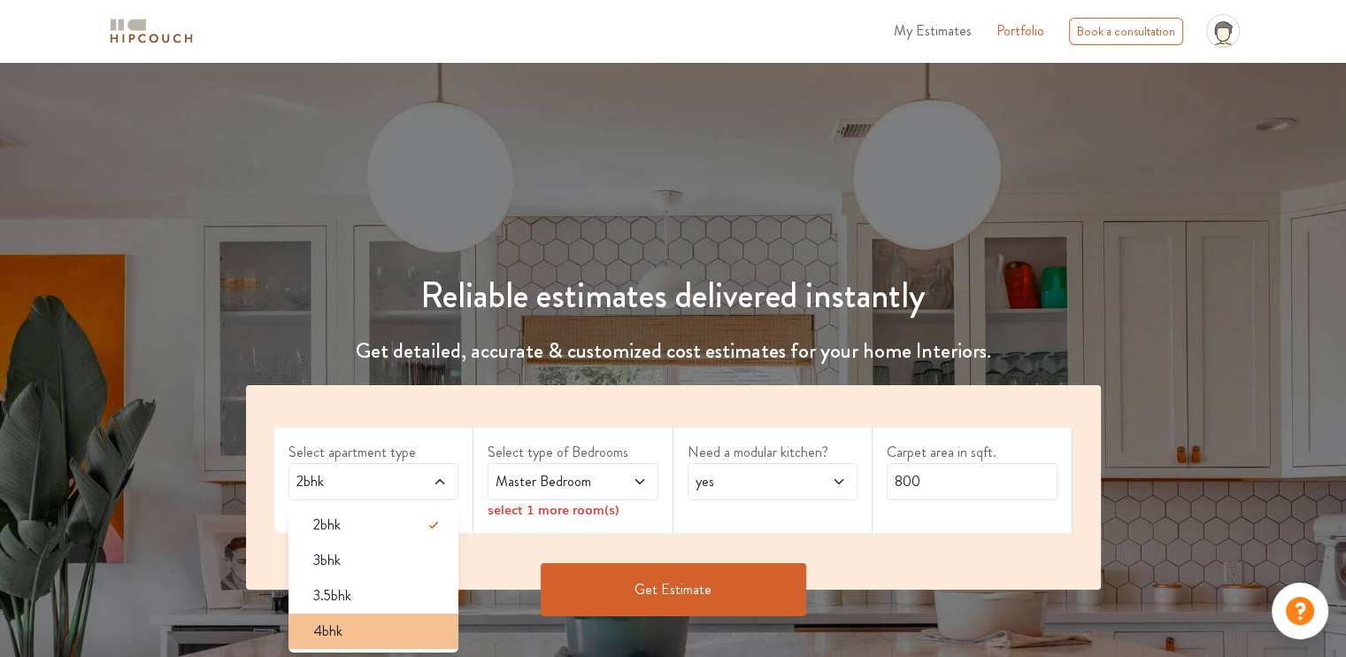
click at [340, 625] on span "4bhk" at bounding box center [327, 630] width 29 height 21
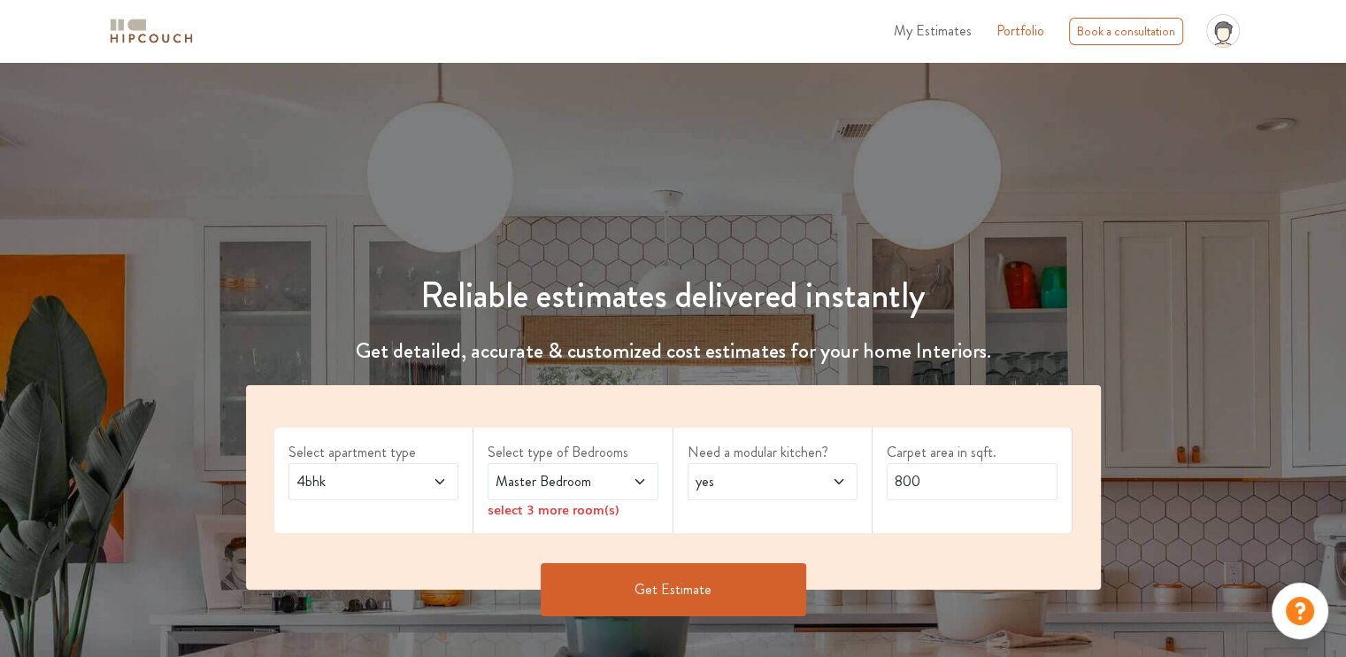
click at [587, 466] on div "Master Bedroom" at bounding box center [573, 481] width 171 height 37
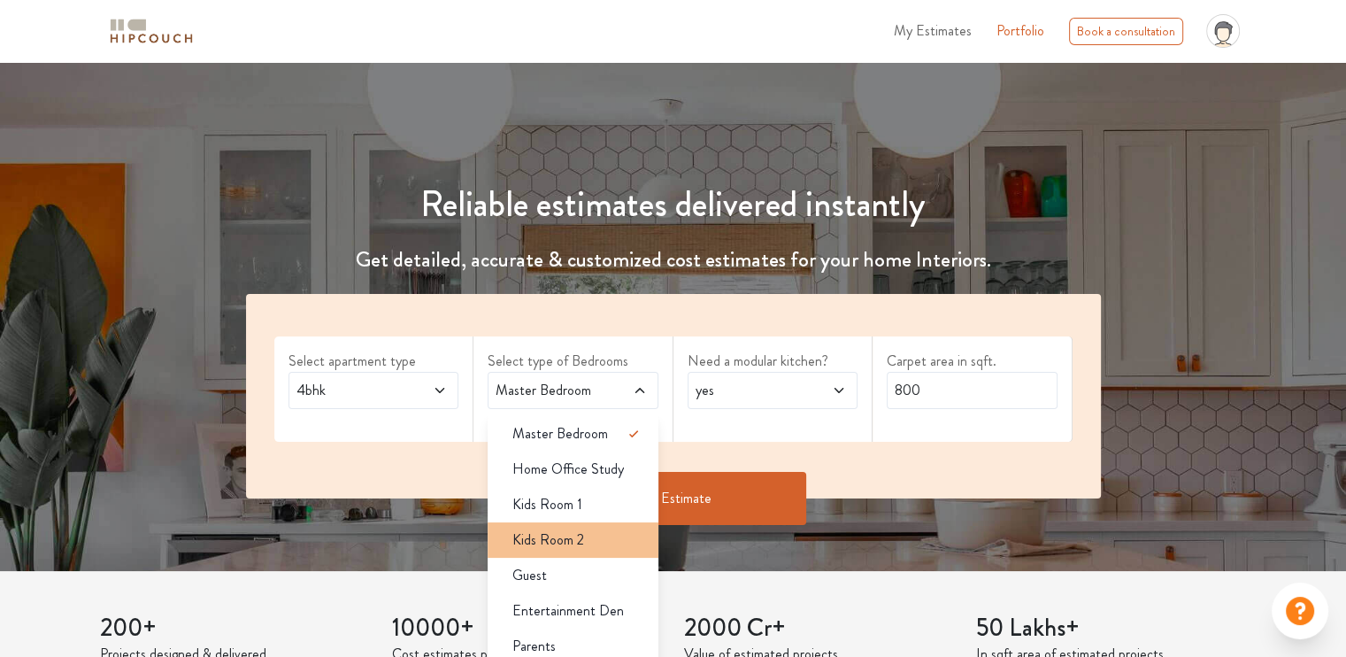
scroll to position [177, 0]
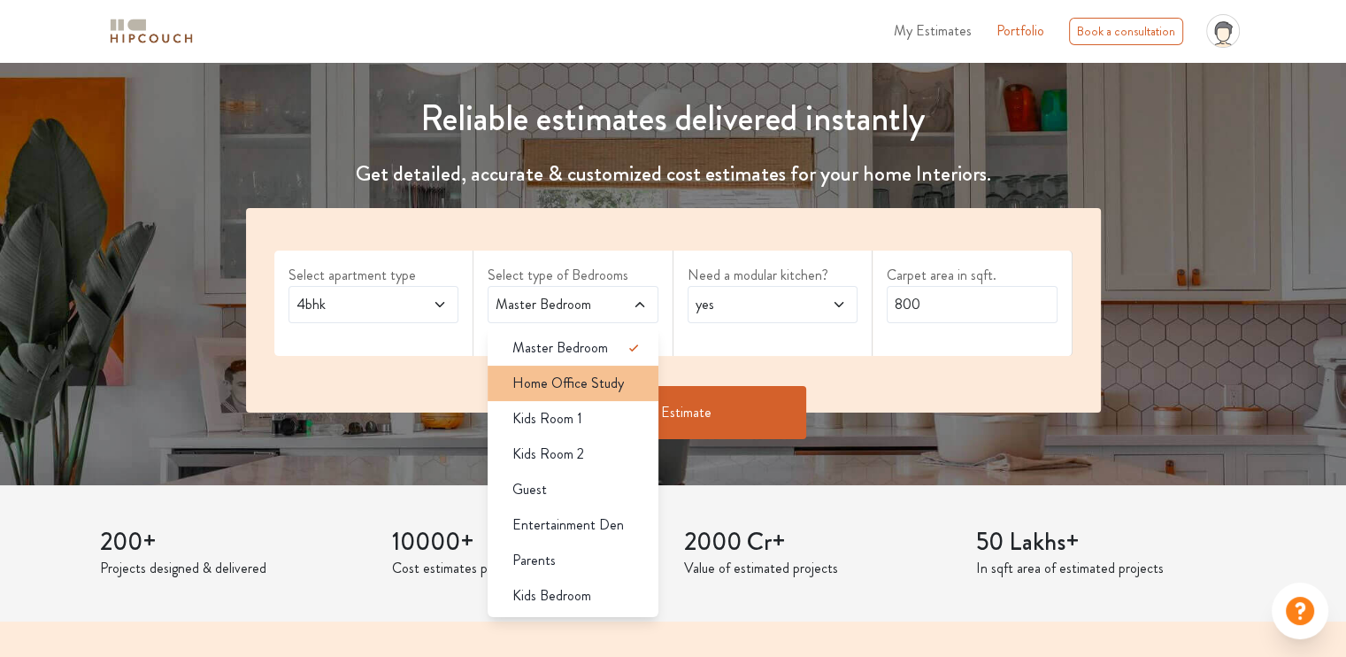
click at [606, 376] on span "Home Office Study" at bounding box center [567, 383] width 111 height 21
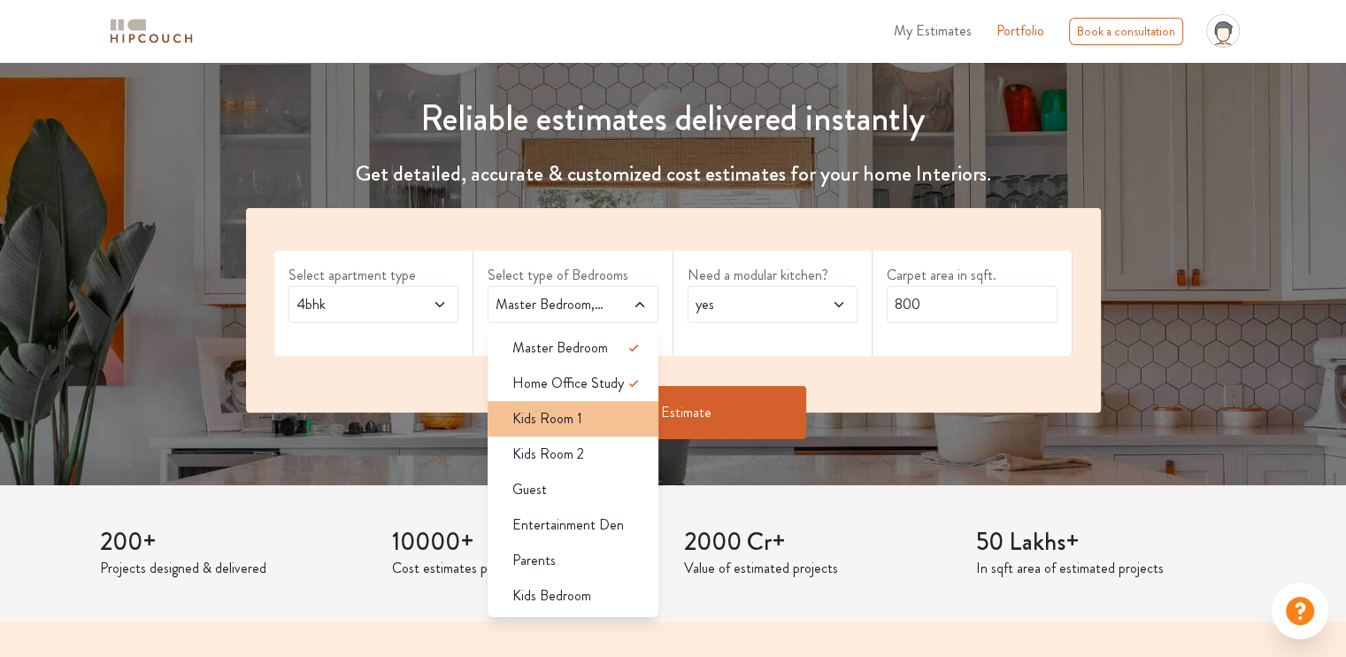
click at [588, 424] on div "Kids Room 1" at bounding box center [578, 418] width 160 height 21
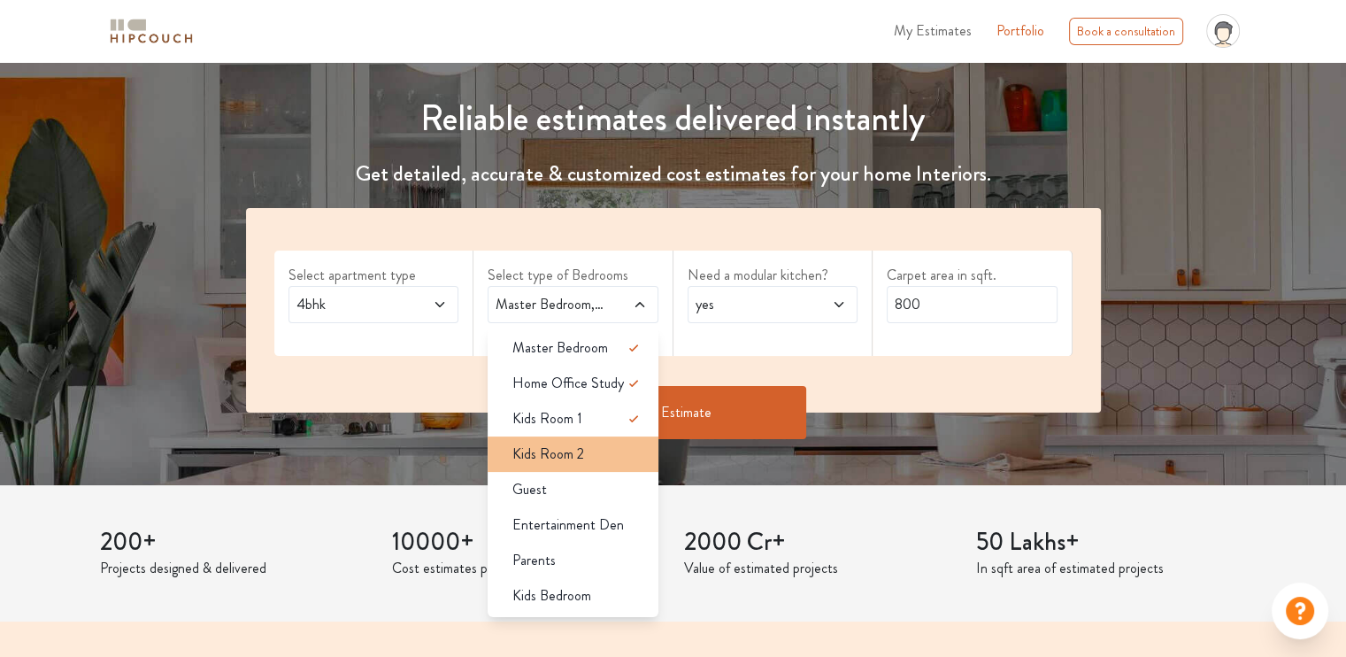
click at [580, 449] on span "Kids Room 2" at bounding box center [548, 453] width 72 height 21
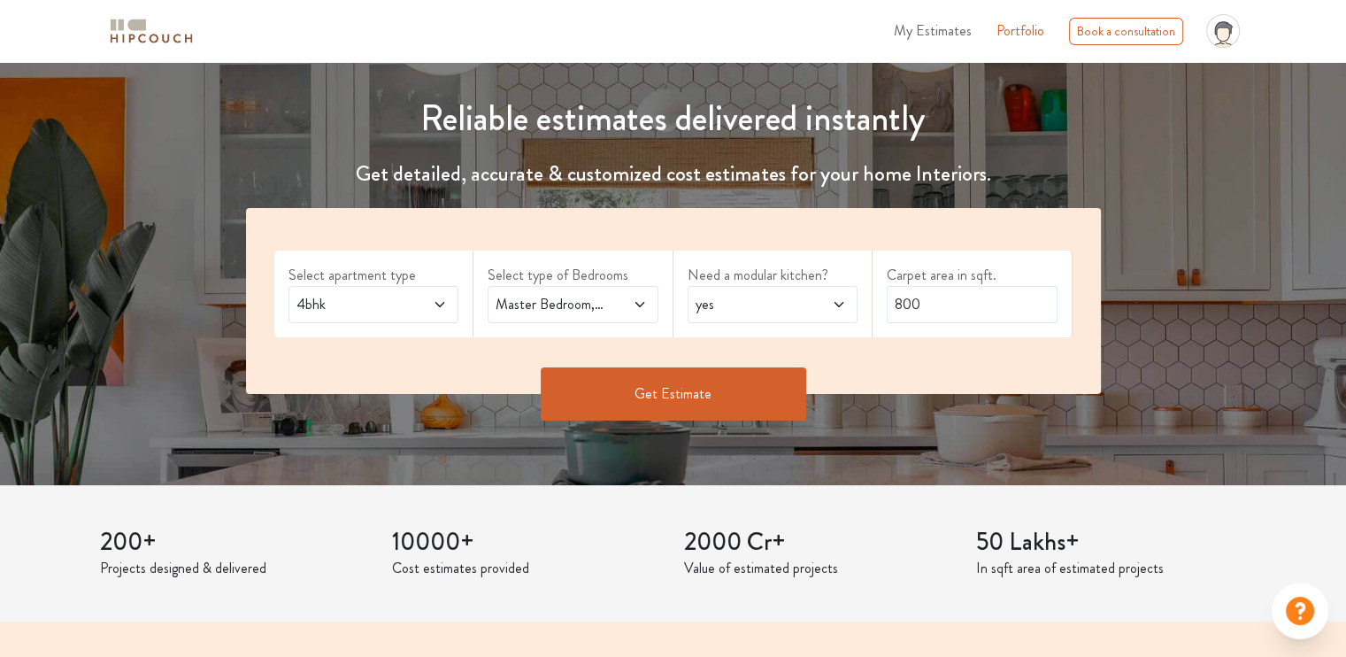
click at [609, 306] on span at bounding box center [627, 304] width 39 height 21
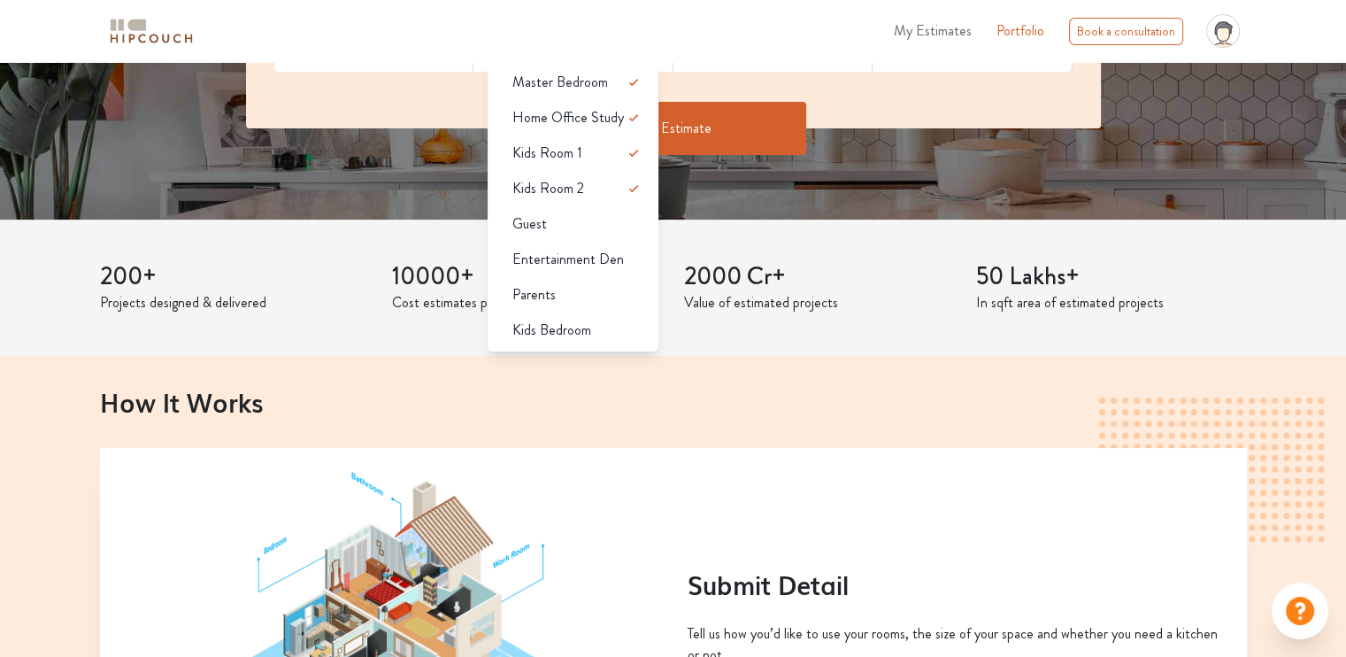
click at [820, 172] on div "Get Estimate" at bounding box center [673, 154] width 876 height 53
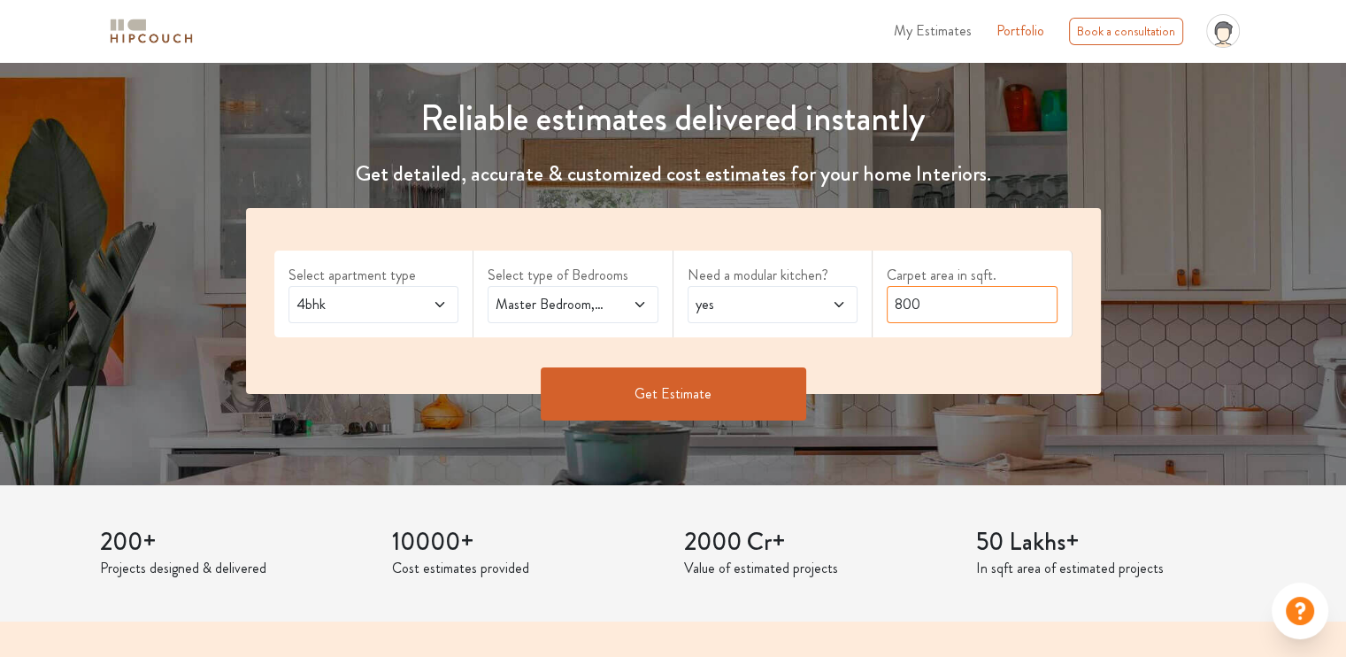
click at [950, 296] on input "800" at bounding box center [972, 304] width 171 height 37
drag, startPoint x: 897, startPoint y: 296, endPoint x: 852, endPoint y: 298, distance: 45.2
click at [852, 298] on div "Select apartment type 4bhk Select type of Bedrooms Master Bedroom,Home Office S…" at bounding box center [673, 301] width 855 height 186
type input "900"
click at [697, 396] on button "Get Estimate" at bounding box center [673, 393] width 265 height 53
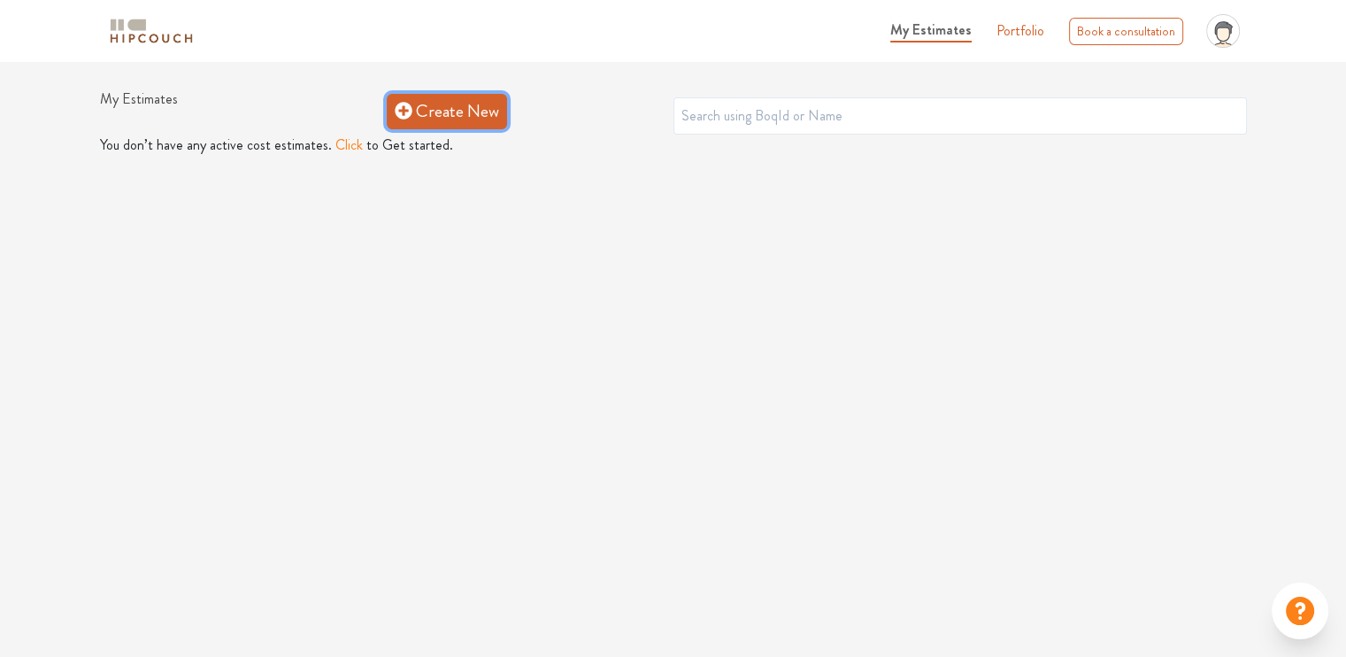
click at [462, 120] on link "Create New" at bounding box center [447, 111] width 120 height 35
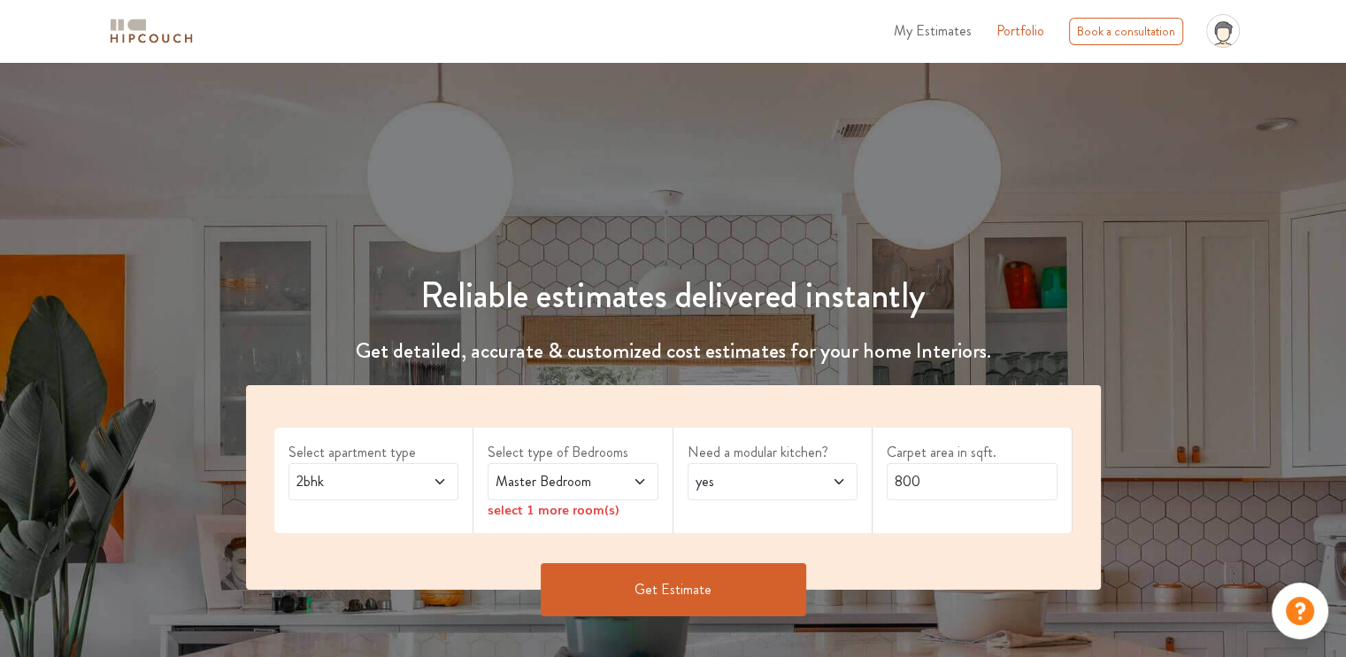
click at [621, 496] on div "Master Bedroom" at bounding box center [573, 481] width 171 height 37
click at [343, 490] on span "2bhk" at bounding box center [351, 481] width 116 height 21
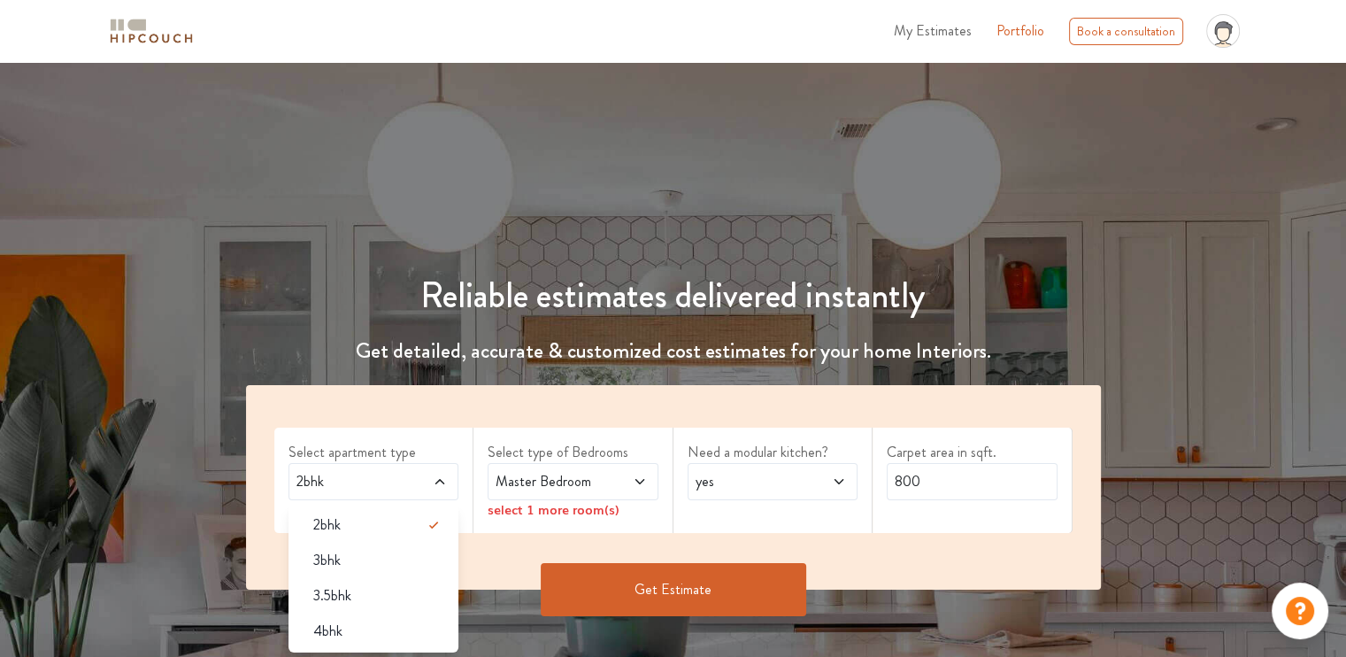
drag, startPoint x: 333, startPoint y: 614, endPoint x: 346, endPoint y: 590, distance: 27.3
click at [334, 614] on li "4bhk" at bounding box center [373, 630] width 171 height 35
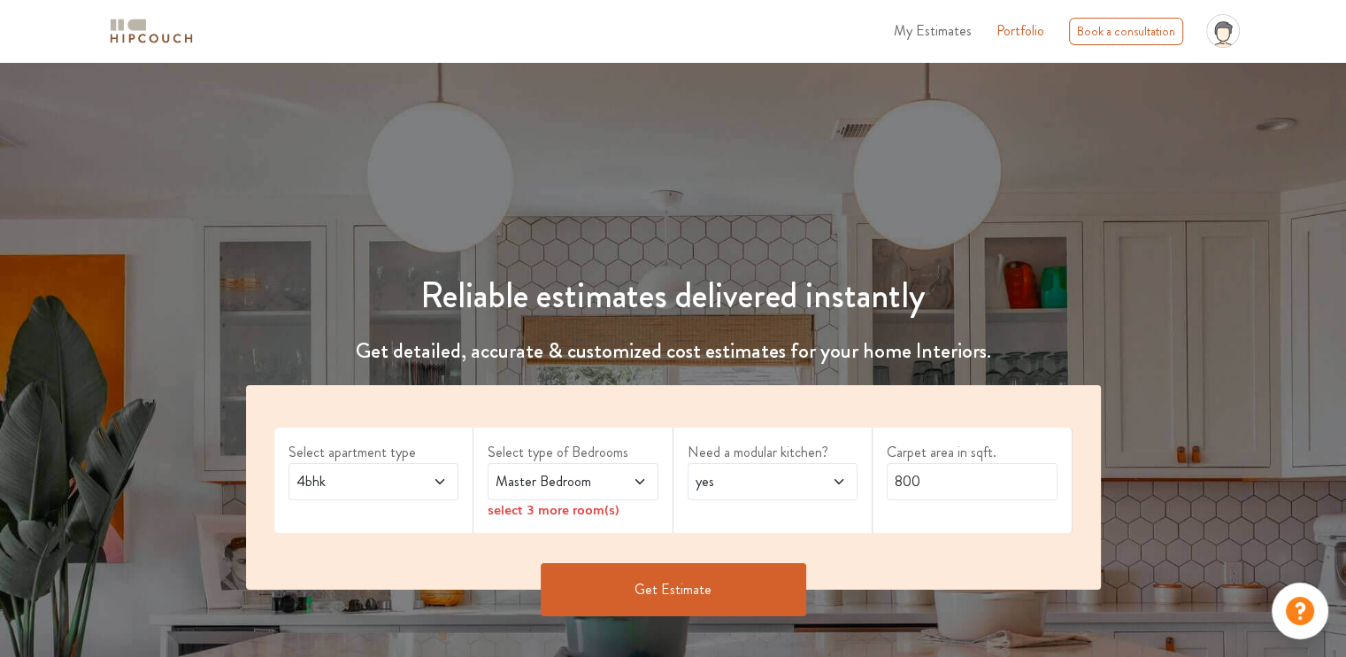
click at [549, 482] on span "Master Bedroom" at bounding box center [550, 481] width 116 height 21
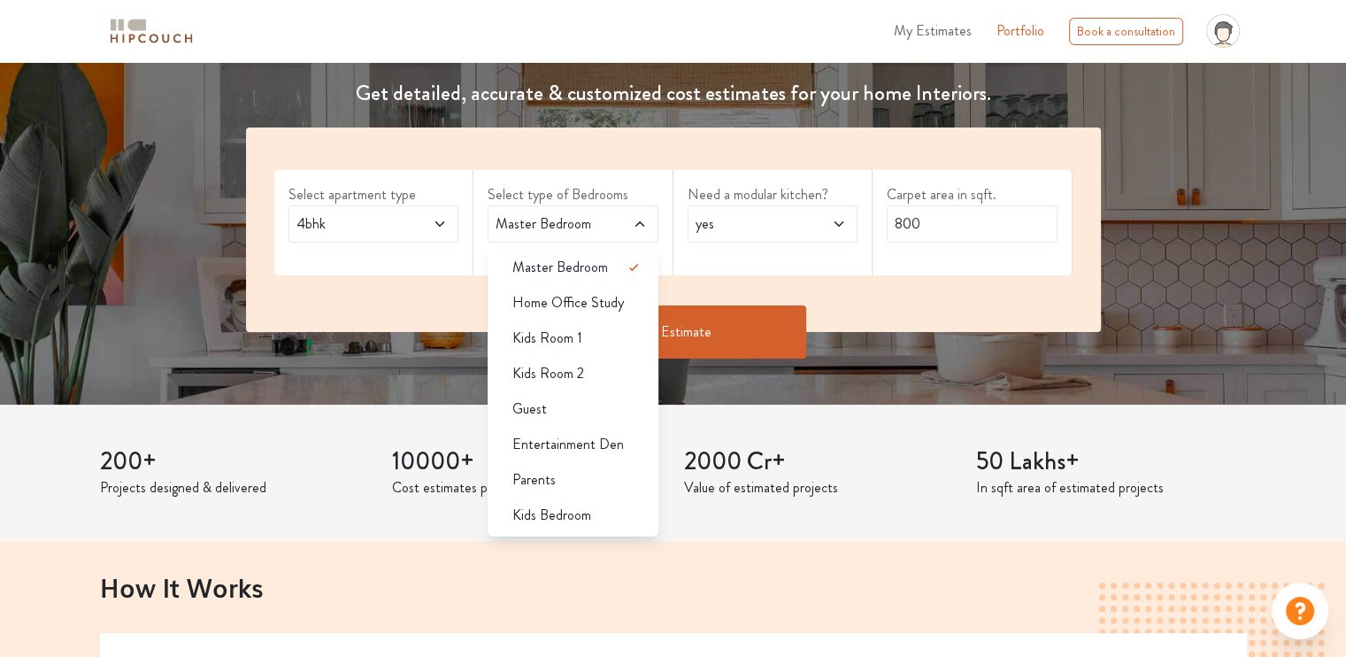
scroll to position [265, 0]
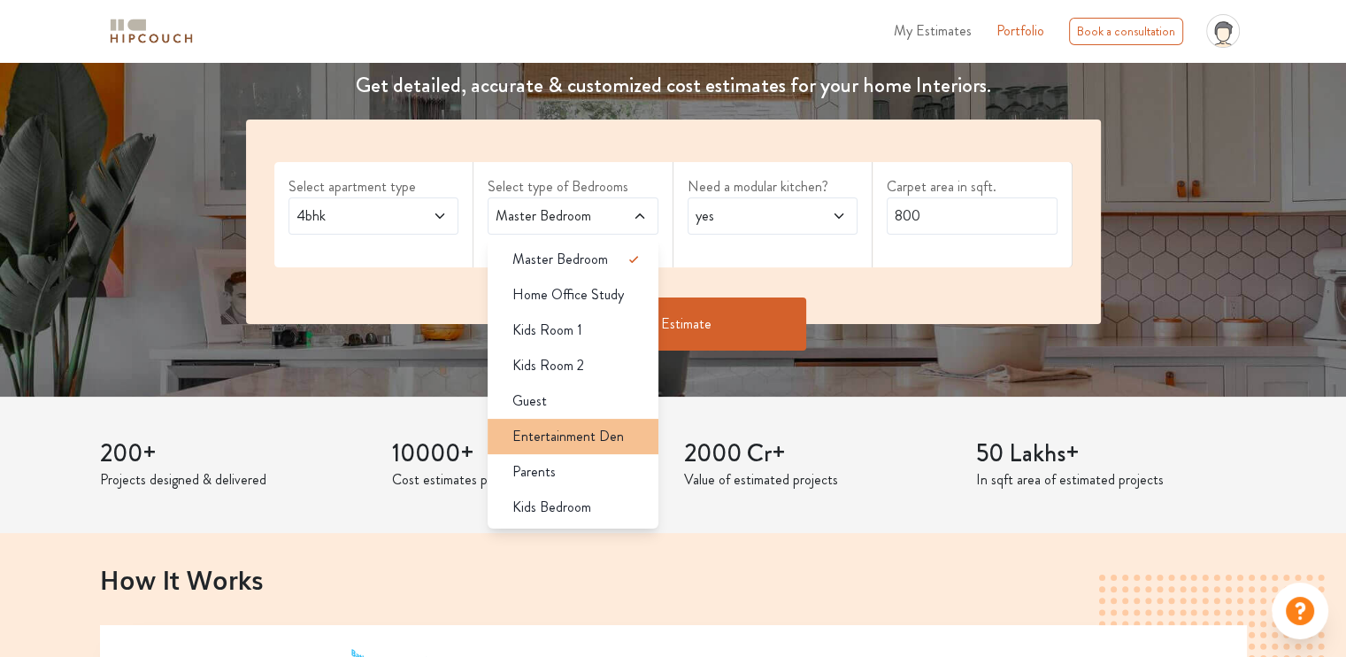
click at [584, 434] on span "Entertainment Den" at bounding box center [567, 436] width 111 height 21
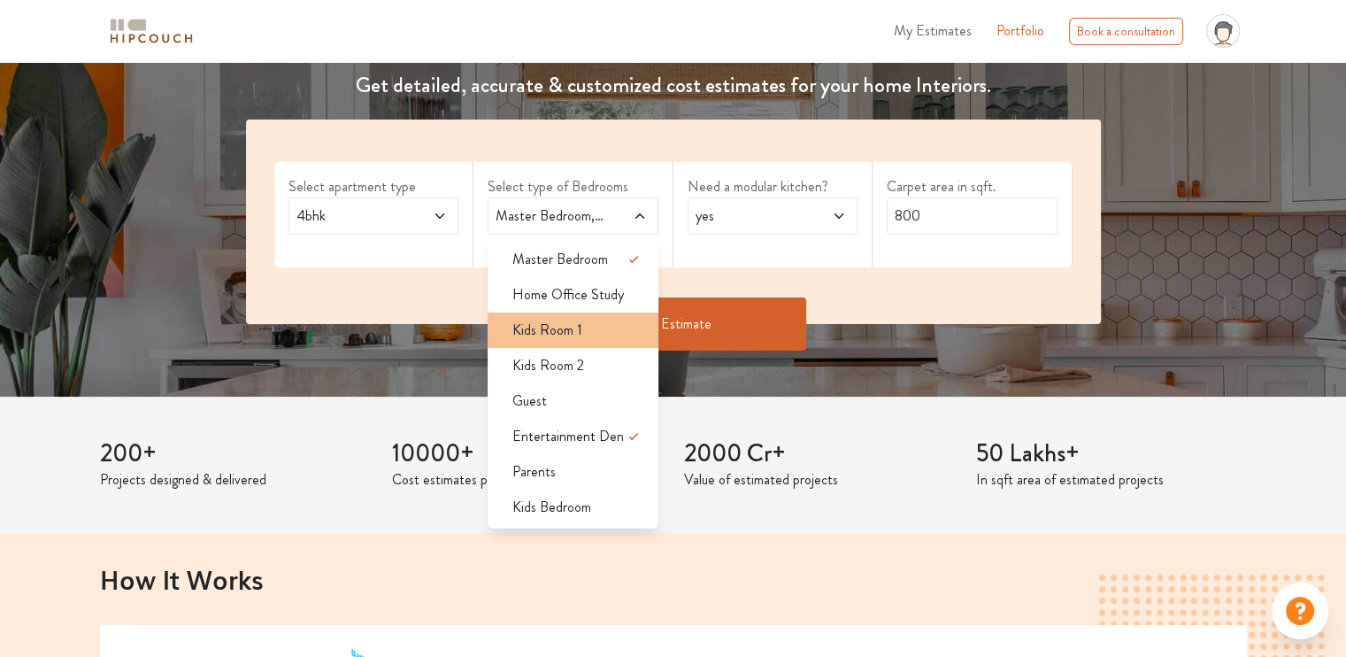
click at [575, 335] on span "Kids Room 1" at bounding box center [547, 329] width 70 height 21
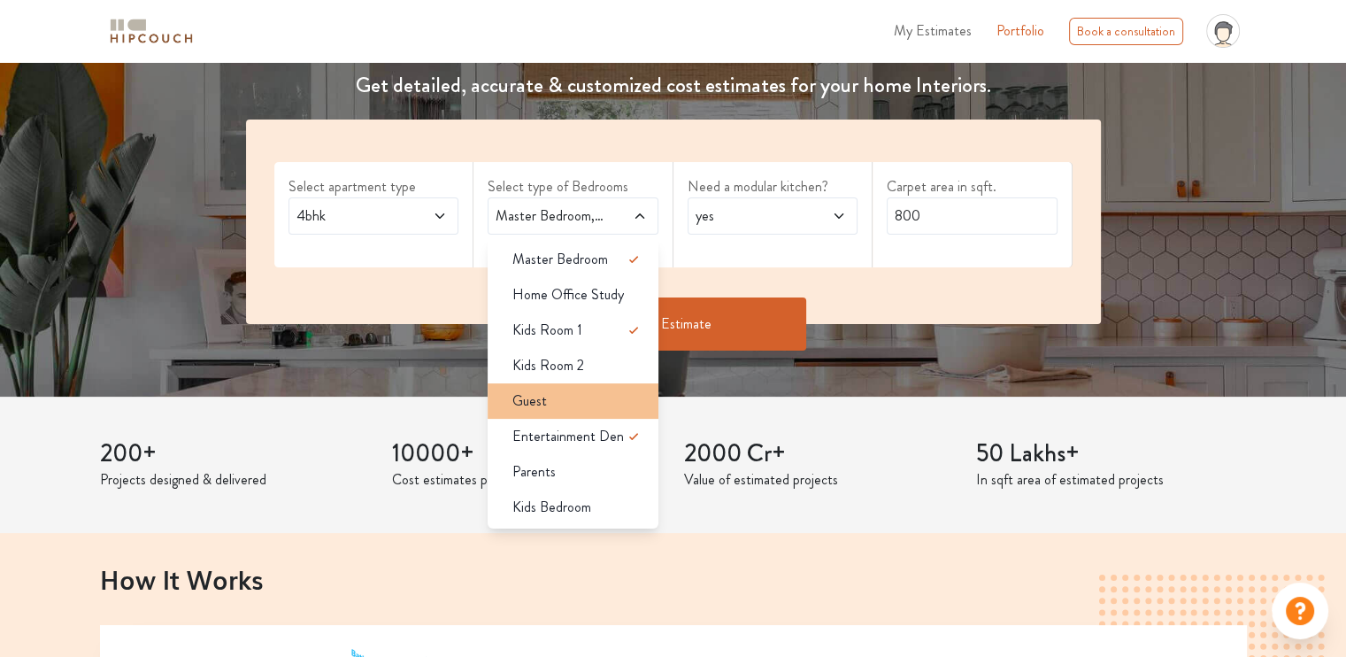
click at [578, 402] on div "Guest" at bounding box center [578, 400] width 160 height 21
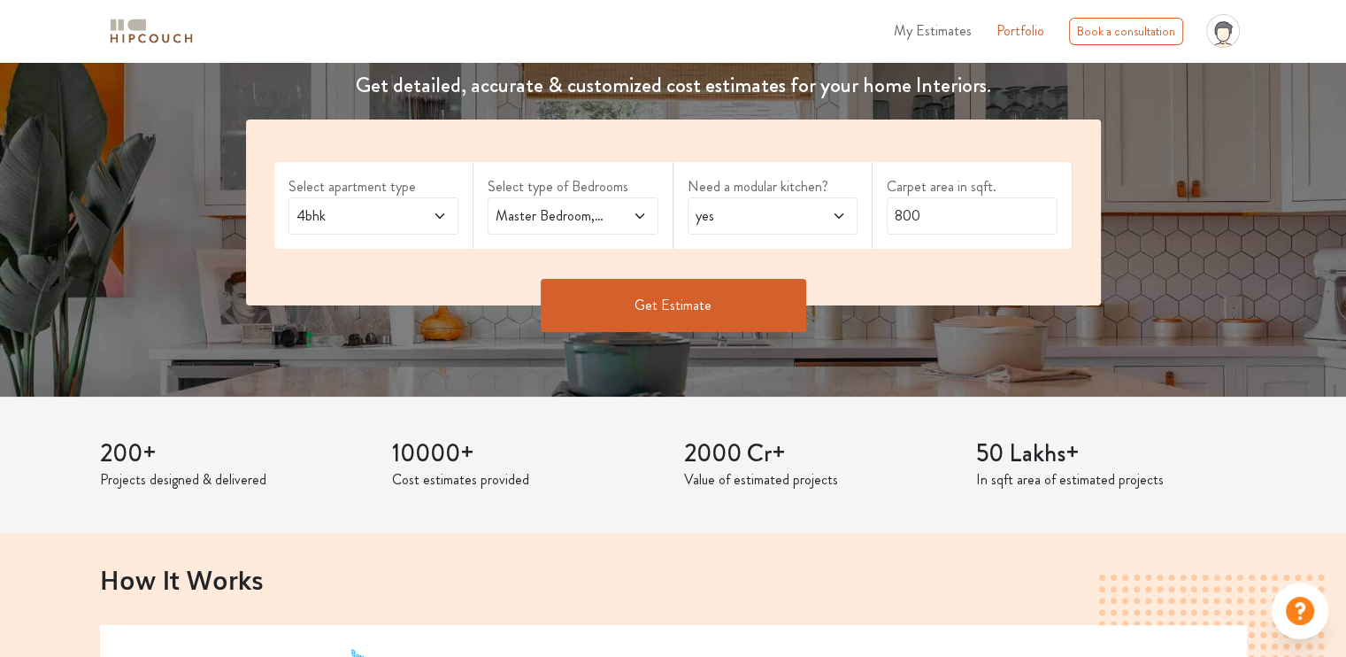
click at [579, 404] on div "200+ Projects designed & delivered 10000+ Cost estimates provided 2000 Cr+ Valu…" at bounding box center [673, 464] width 1168 height 136
click at [681, 314] on button "Get Estimate" at bounding box center [673, 305] width 265 height 53
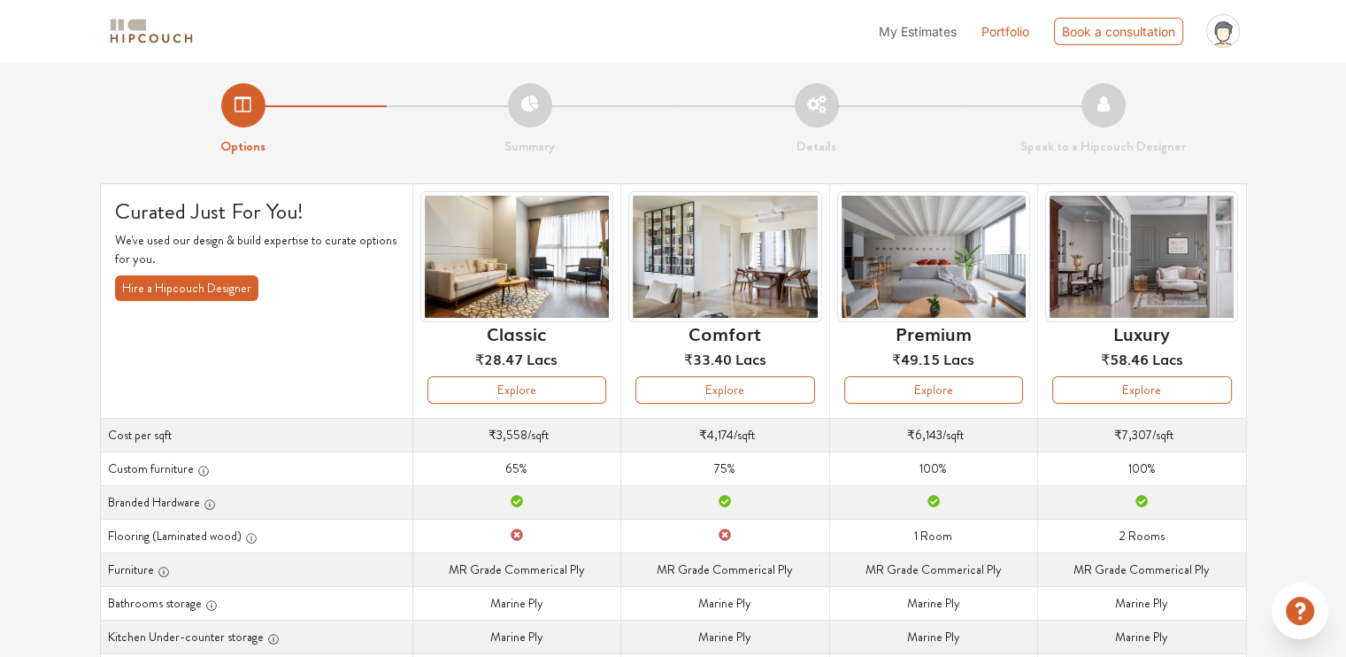
click at [192, 282] on button "Hire a Hipcouch Designer" at bounding box center [186, 288] width 143 height 26
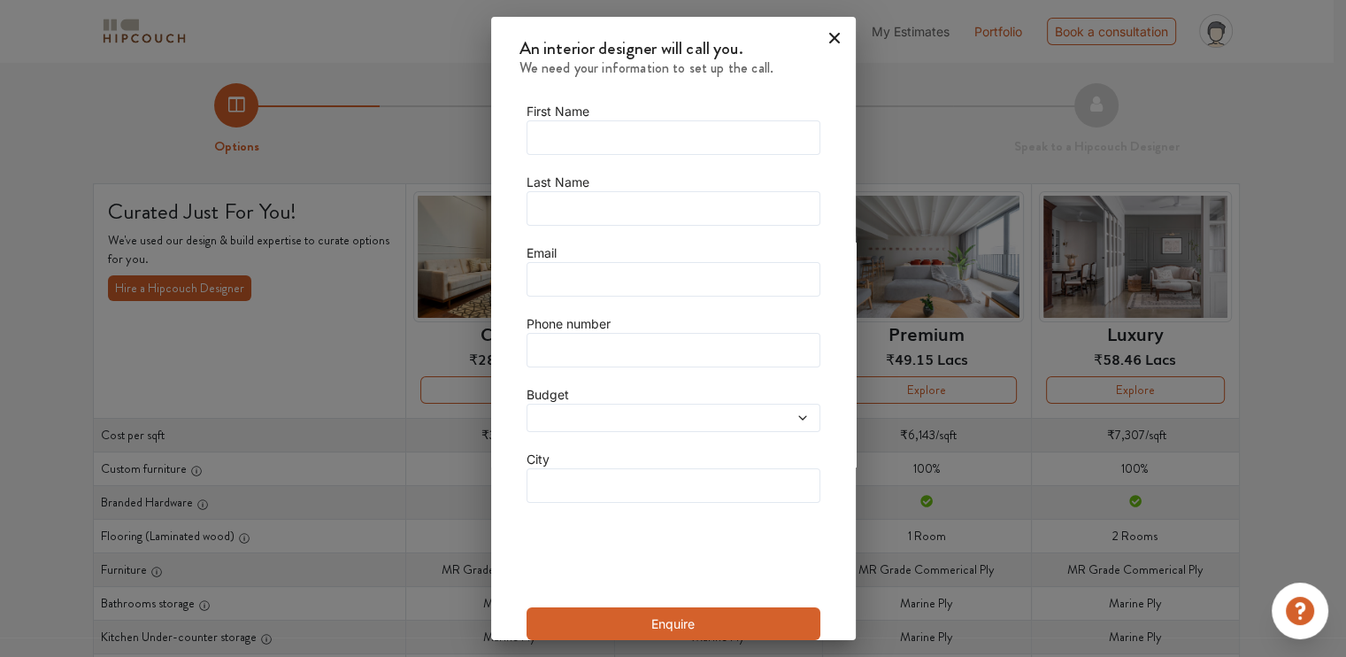
click at [820, 29] on icon at bounding box center [834, 38] width 28 height 28
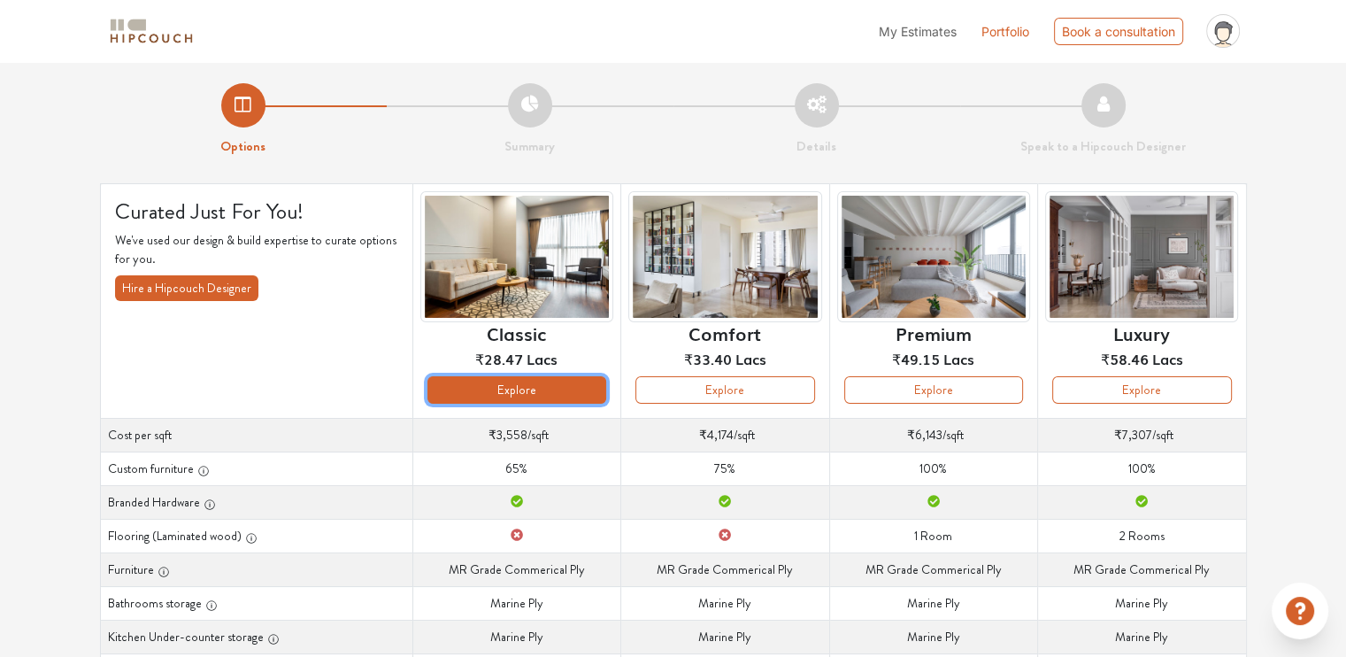
click at [542, 396] on button "Explore" at bounding box center [516, 389] width 179 height 27
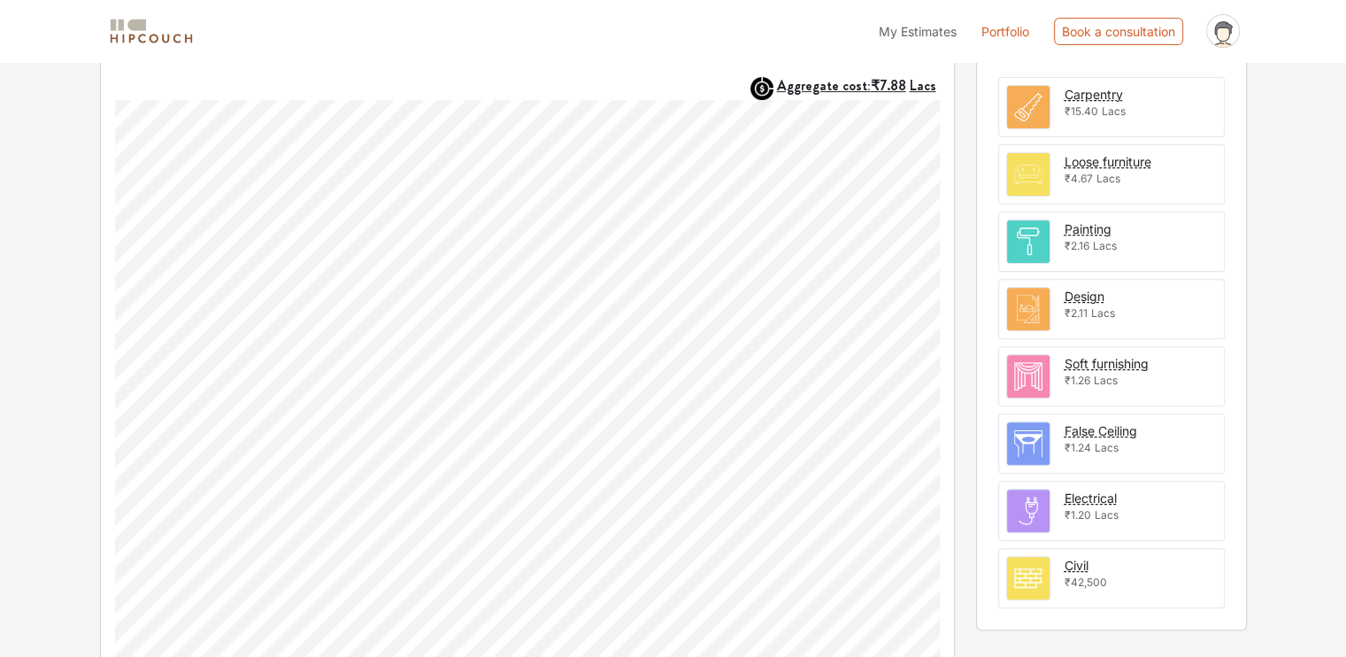
scroll to position [387, 0]
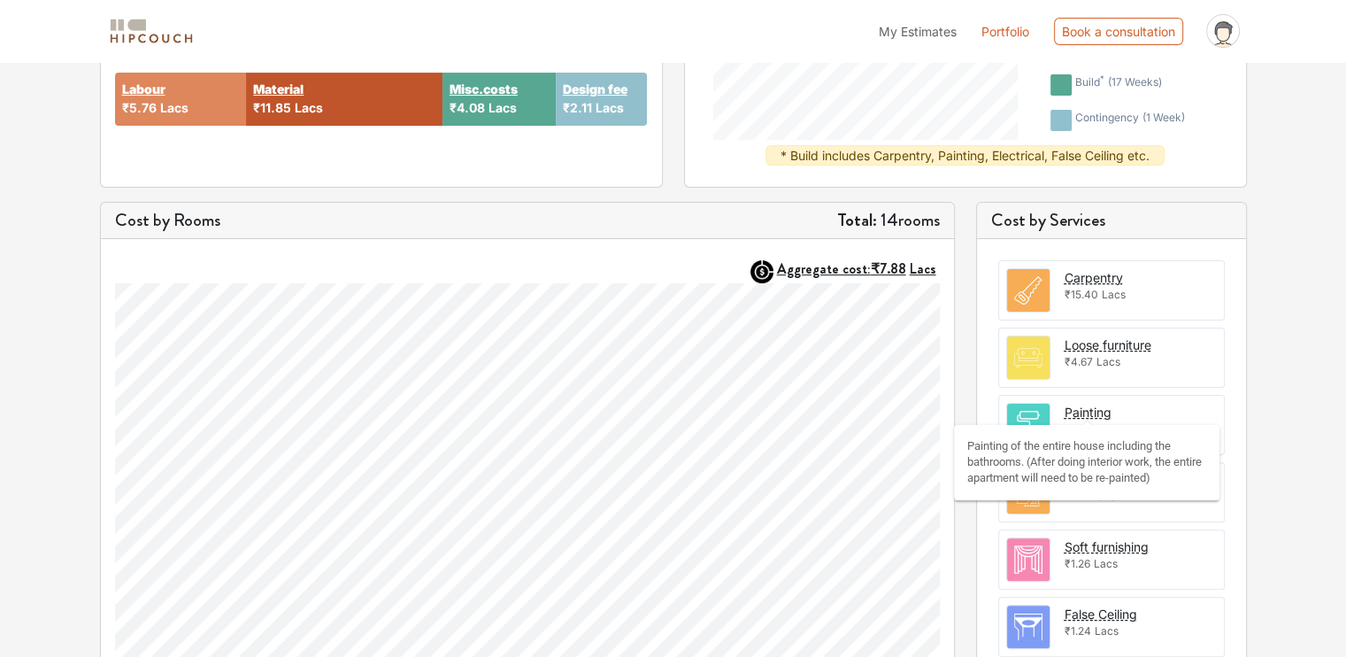
click at [1102, 408] on div "Painting" at bounding box center [1087, 412] width 47 height 19
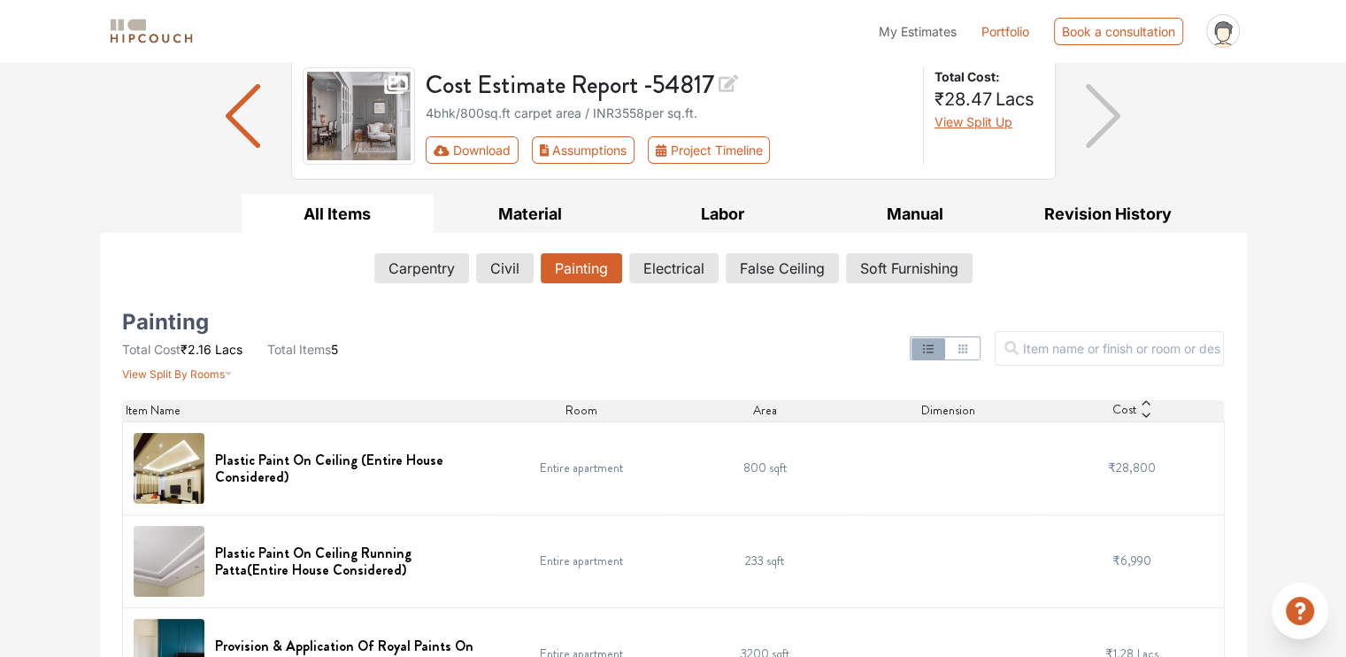
scroll to position [106, 0]
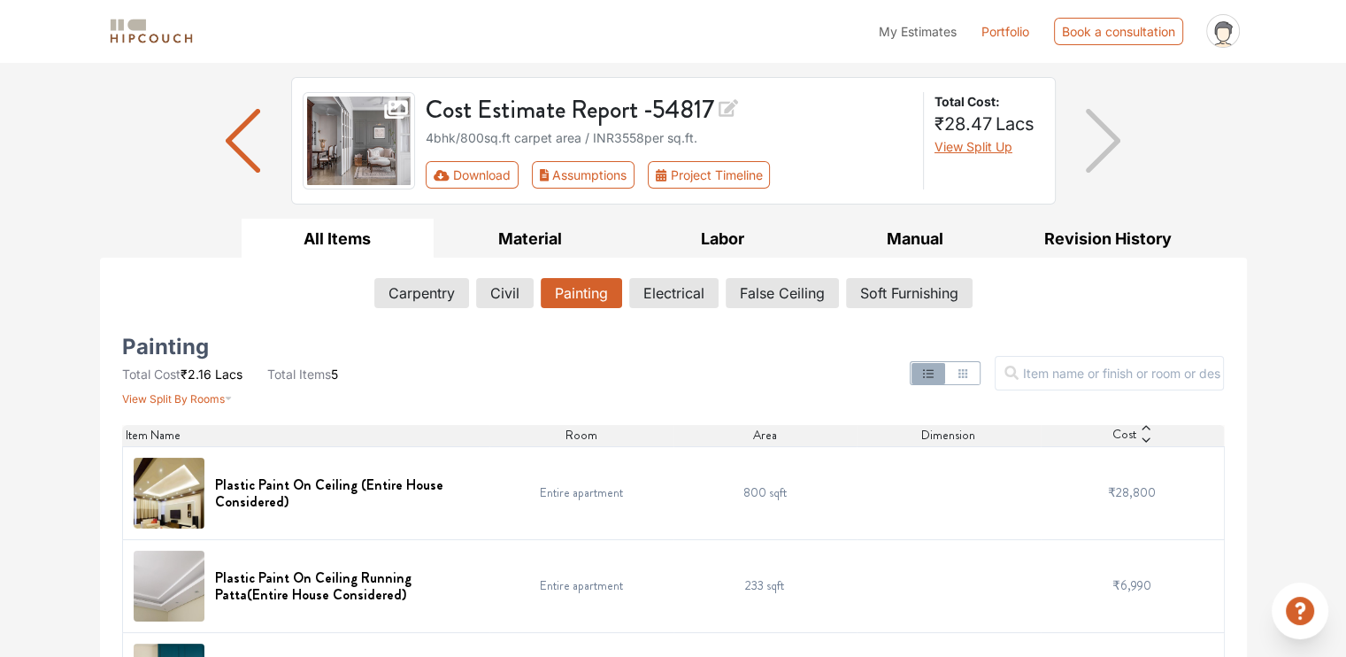
click at [907, 33] on span "My Estimates" at bounding box center [918, 31] width 78 height 15
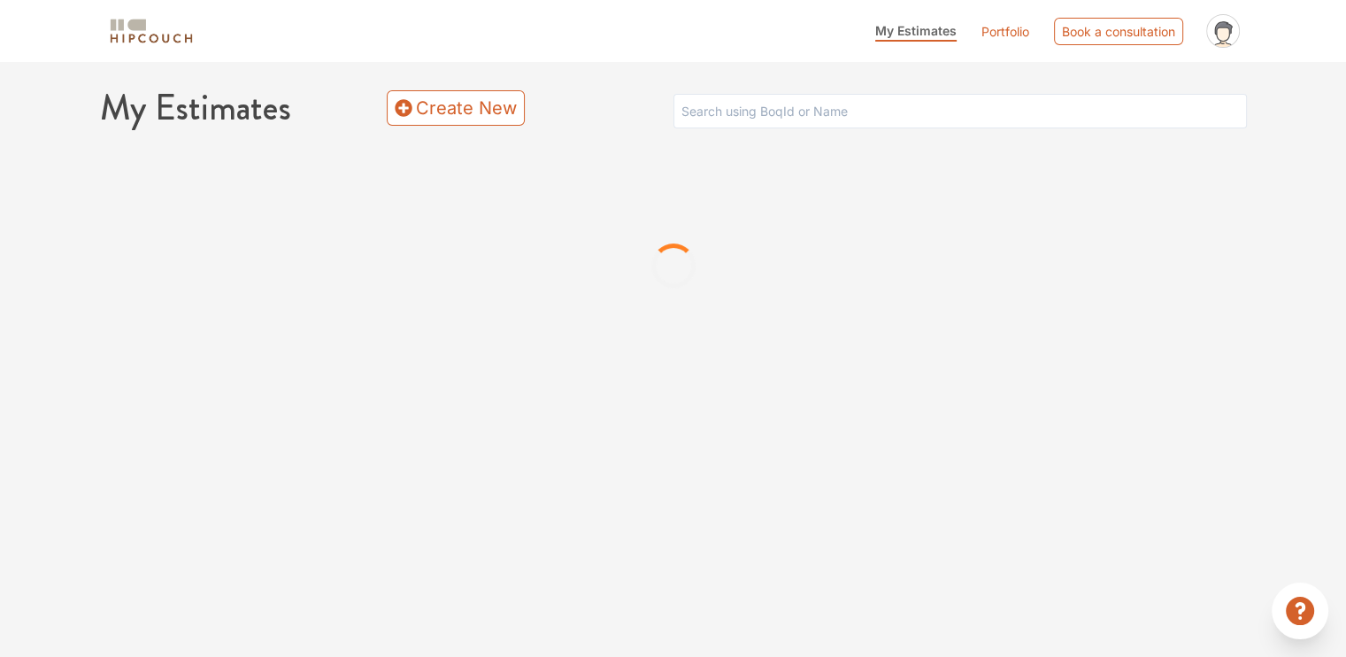
click at [693, 248] on div at bounding box center [673, 265] width 1147 height 265
